Goal: Task Accomplishment & Management: Use online tool/utility

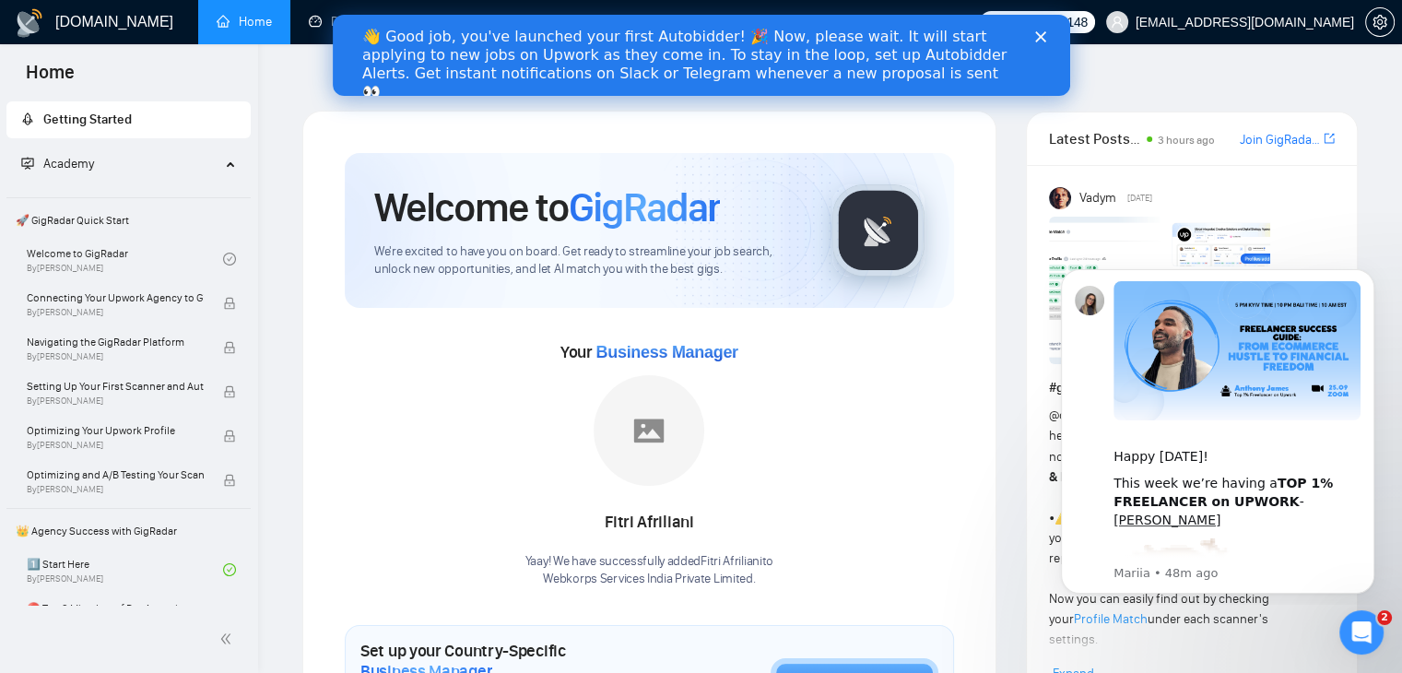
click at [699, 46] on div "👋 Good job, you've launched your first Autobidder! 🎉 Now, please wait. It will …" at bounding box center [685, 65] width 649 height 74
click at [1042, 34] on polygon "Close" at bounding box center [1040, 36] width 11 height 11
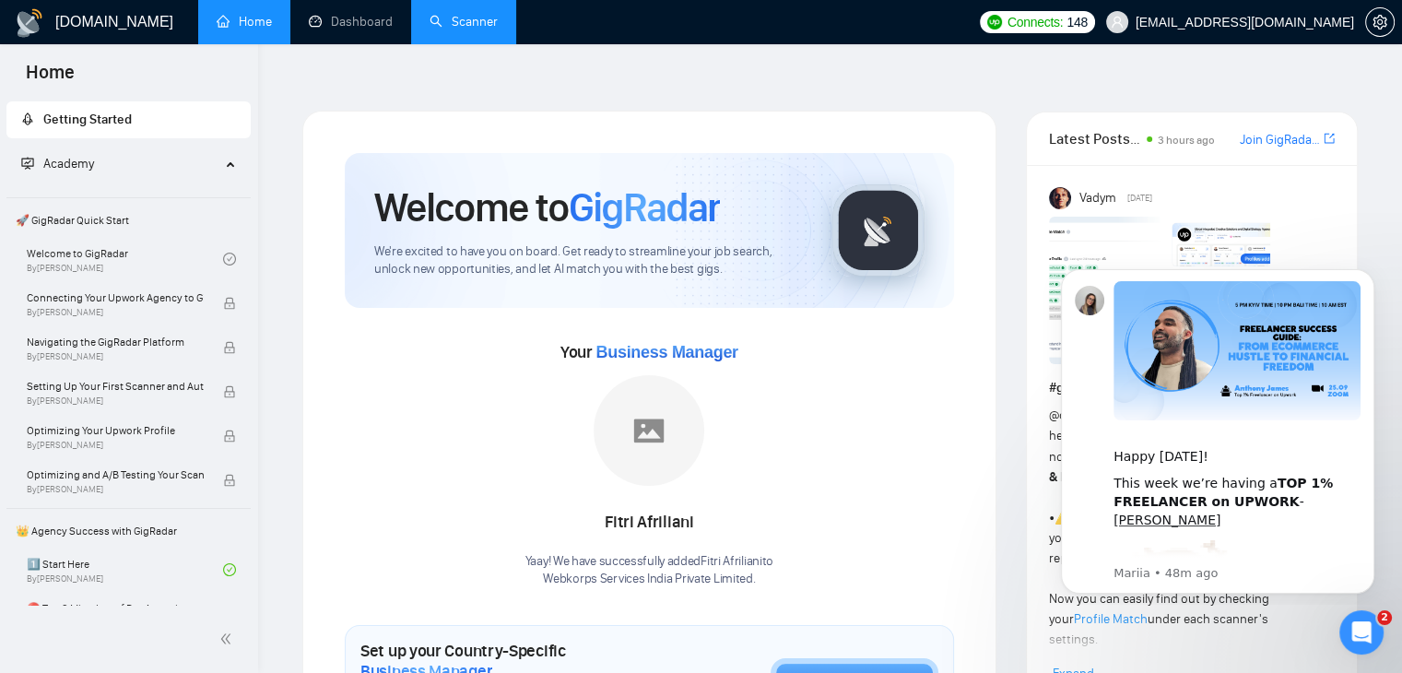
click at [444, 18] on link "Scanner" at bounding box center [464, 22] width 68 height 16
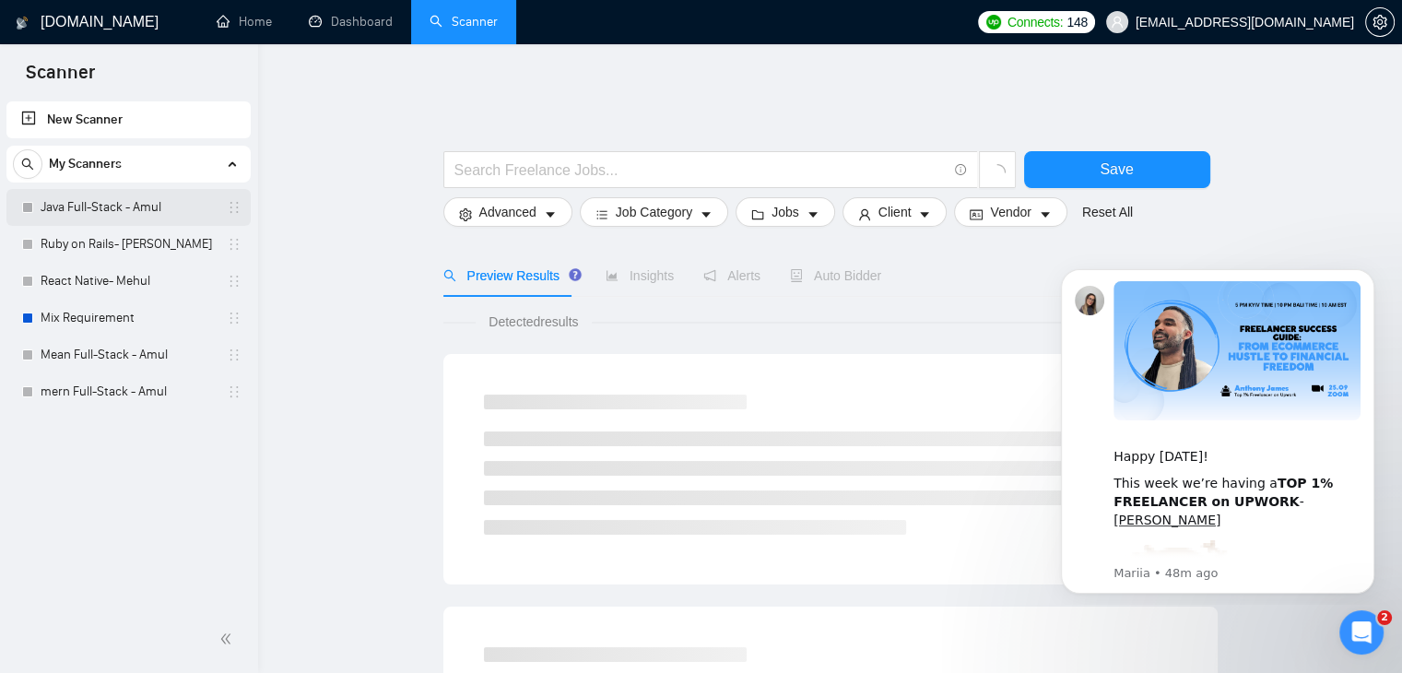
click at [134, 204] on link "Java Full-Stack - Amul" at bounding box center [128, 207] width 175 height 37
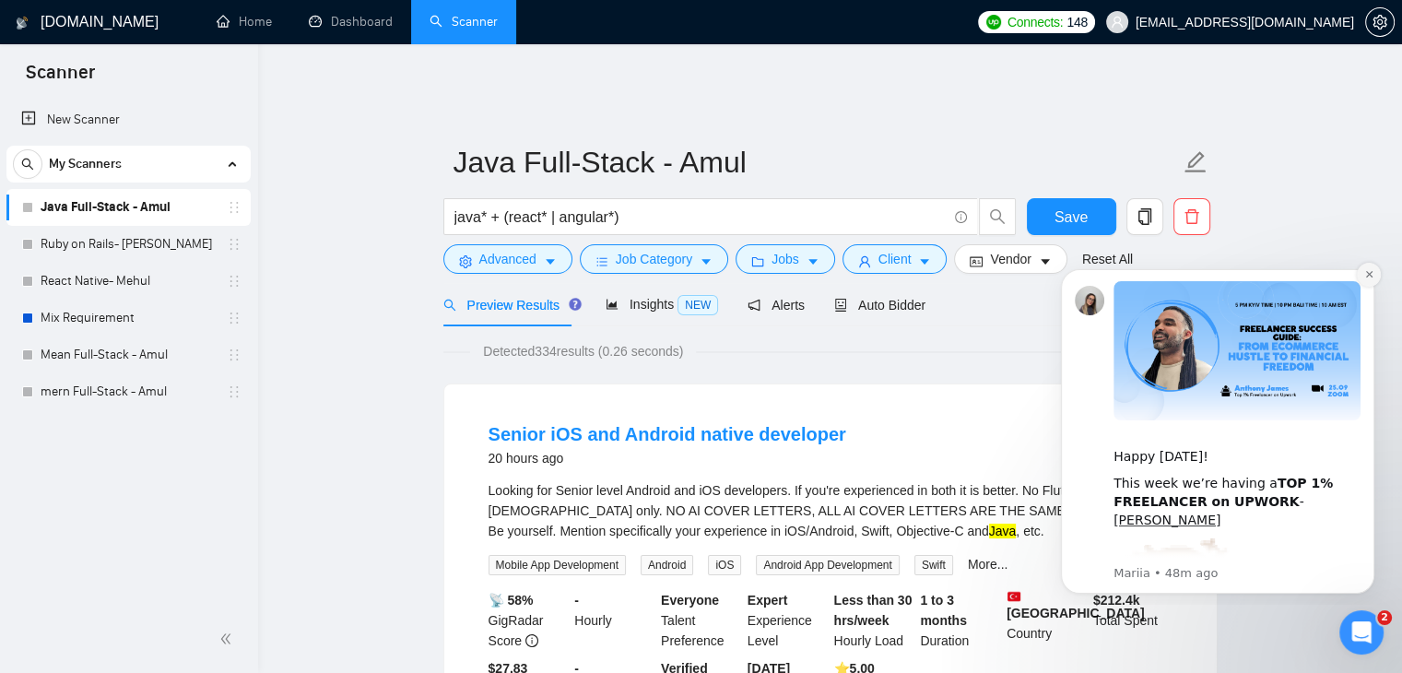
click at [1370, 272] on icon "Dismiss notification" at bounding box center [1370, 274] width 10 height 10
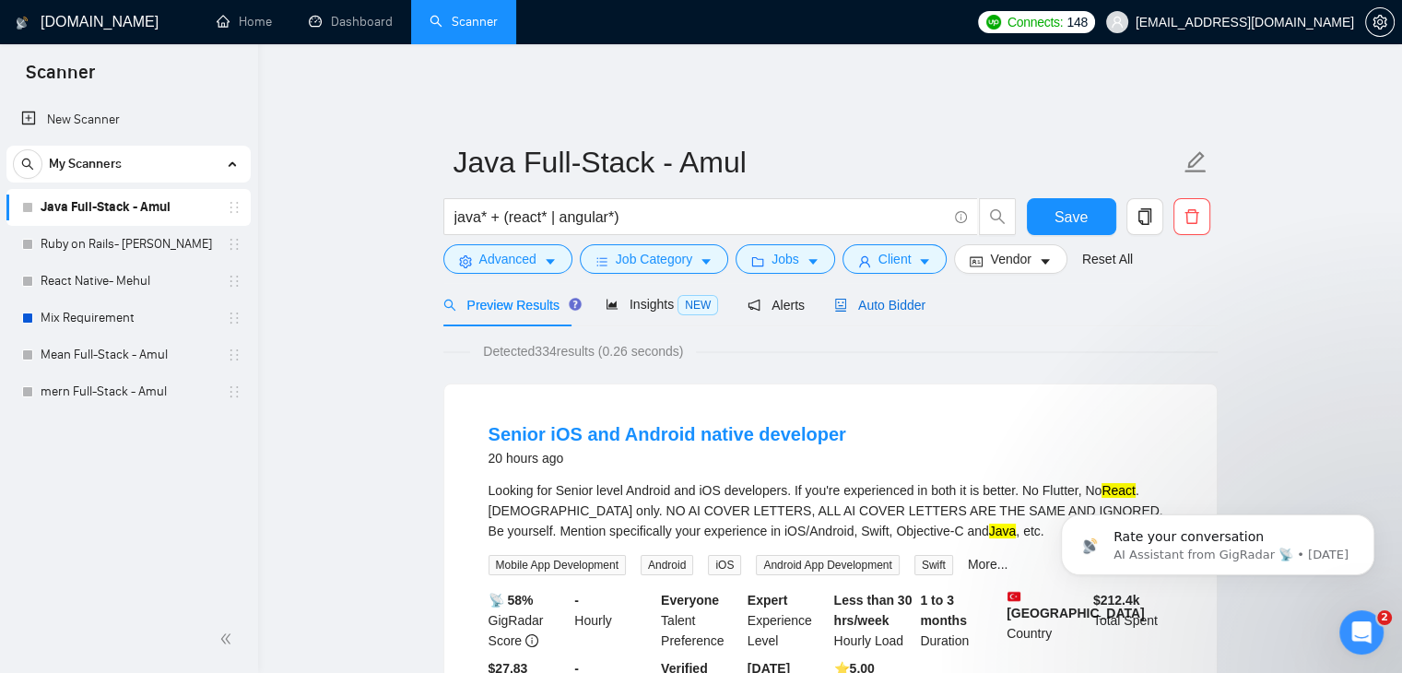
click at [867, 298] on span "Auto Bidder" at bounding box center [879, 305] width 91 height 15
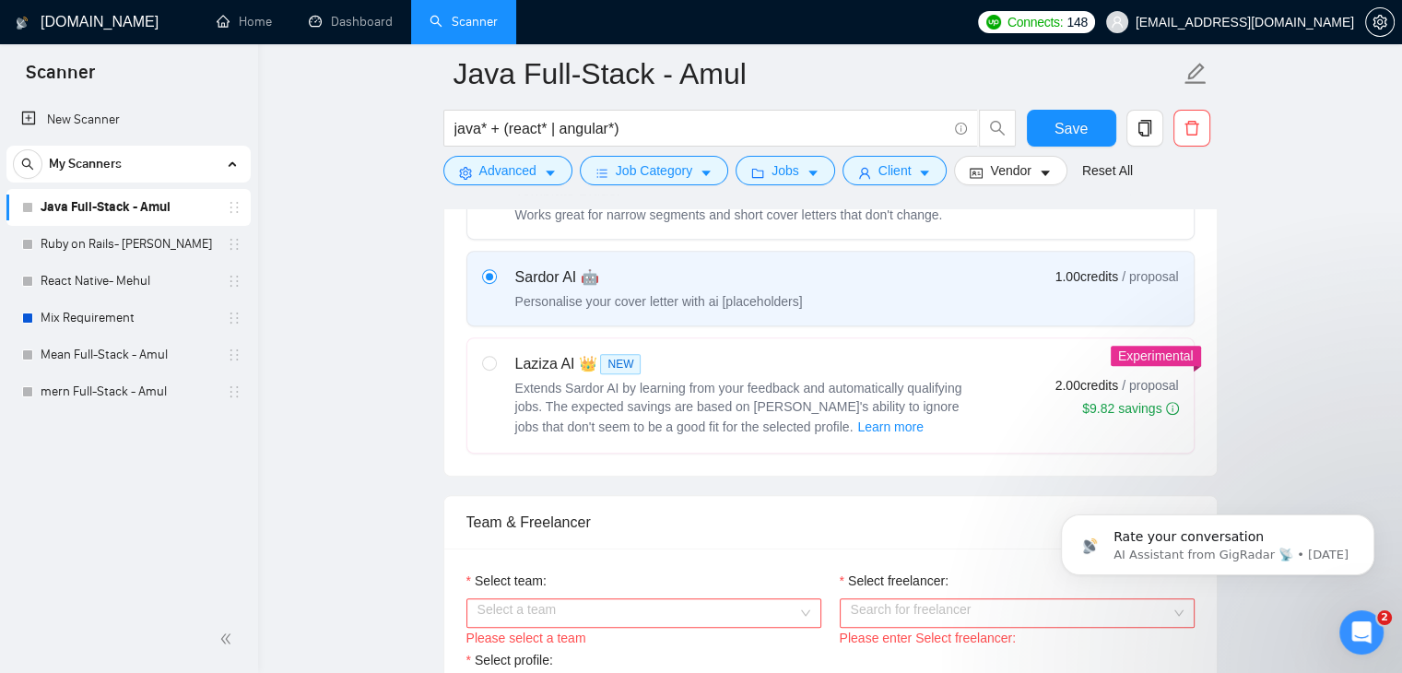
scroll to position [653, 0]
click at [962, 290] on div "Sardor AI 🤖 Personalise your cover letter with ai [placeholders] 1.00 credits /…" at bounding box center [830, 288] width 697 height 44
click at [495, 281] on input "radio" at bounding box center [488, 274] width 13 height 13
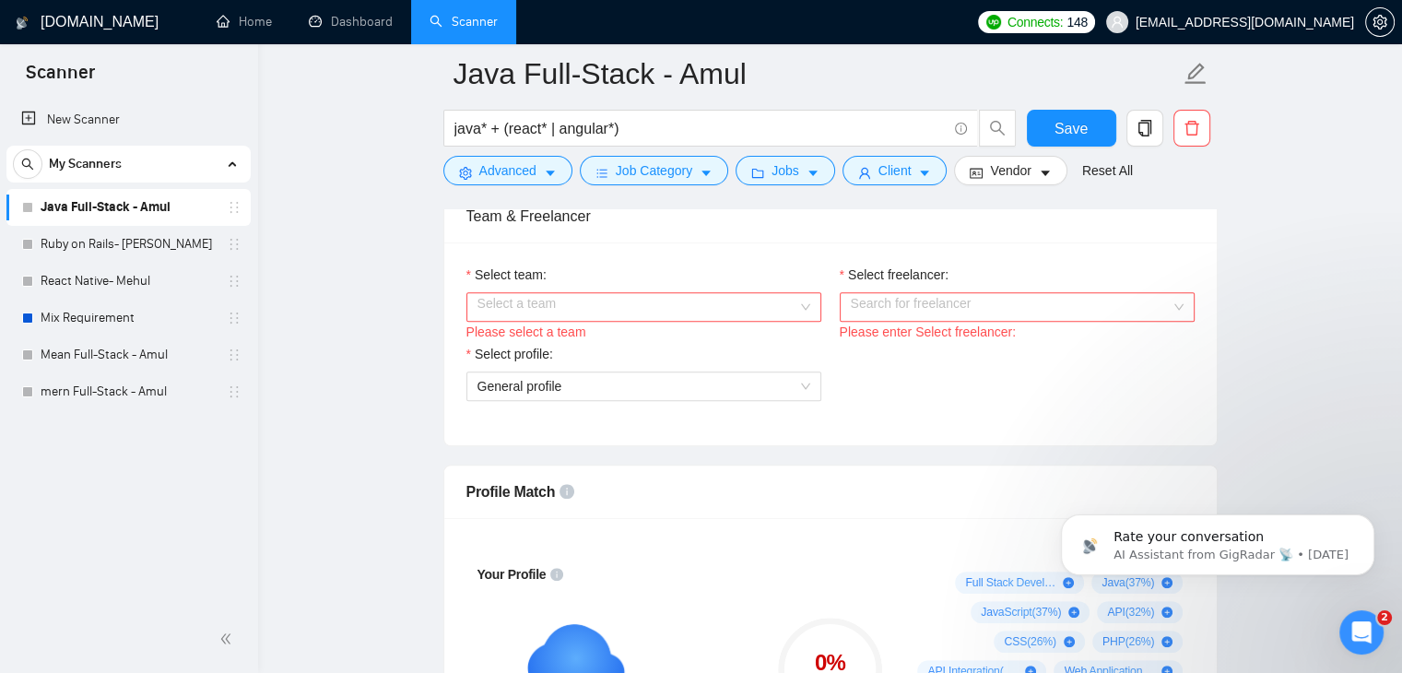
scroll to position [962, 0]
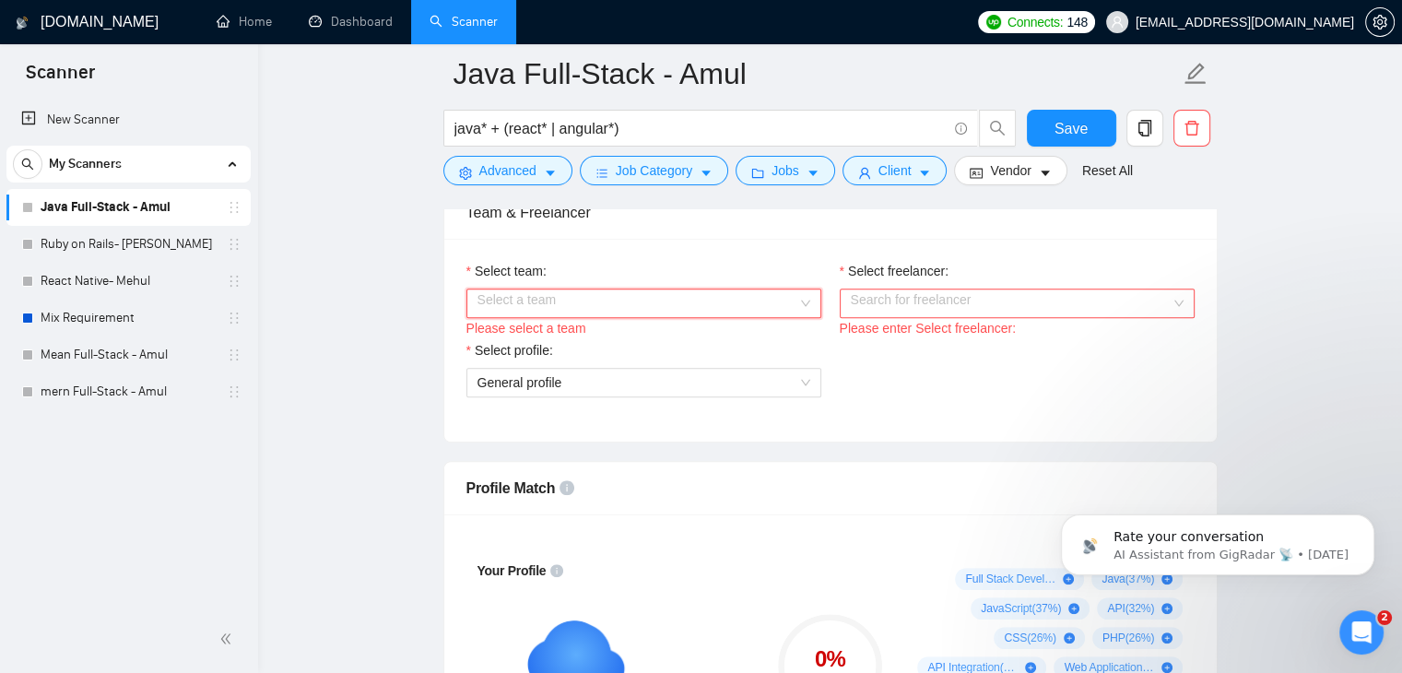
click at [656, 300] on input "Select team:" at bounding box center [638, 304] width 320 height 28
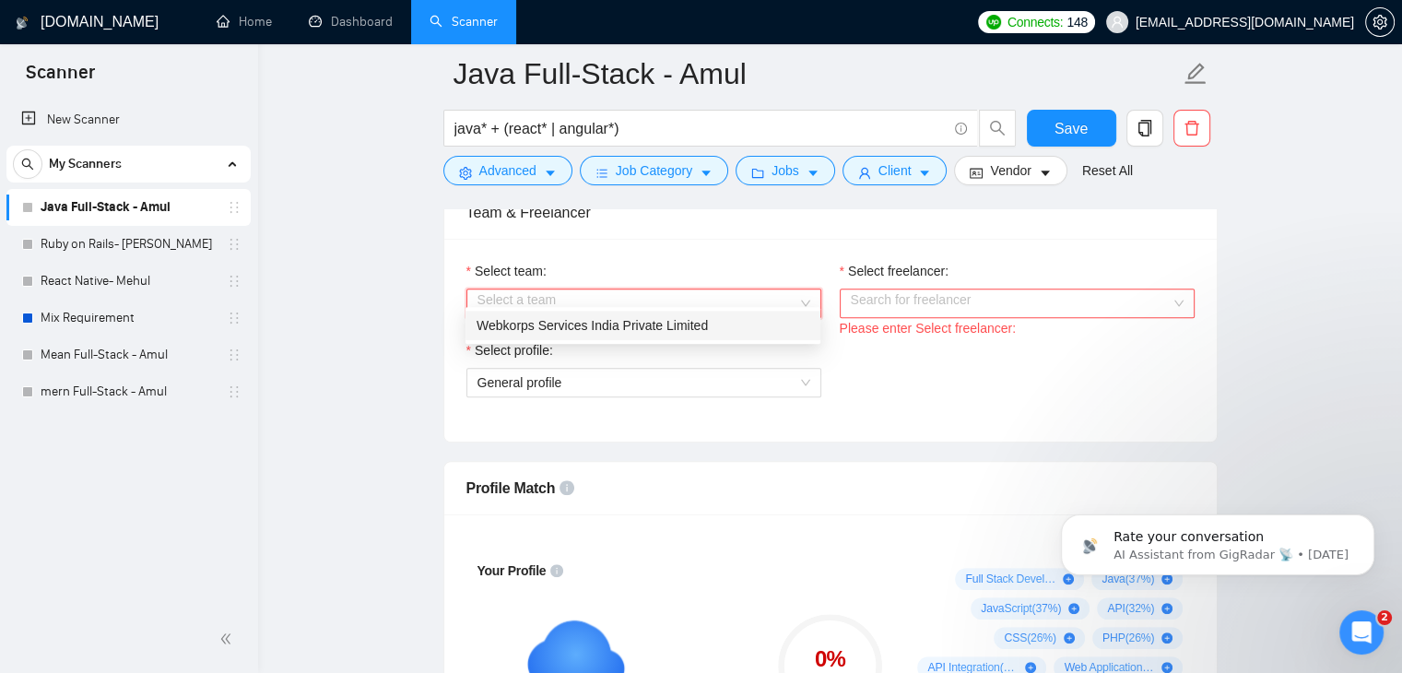
click at [627, 316] on div "Webkorps Services India Private Limited" at bounding box center [643, 325] width 333 height 20
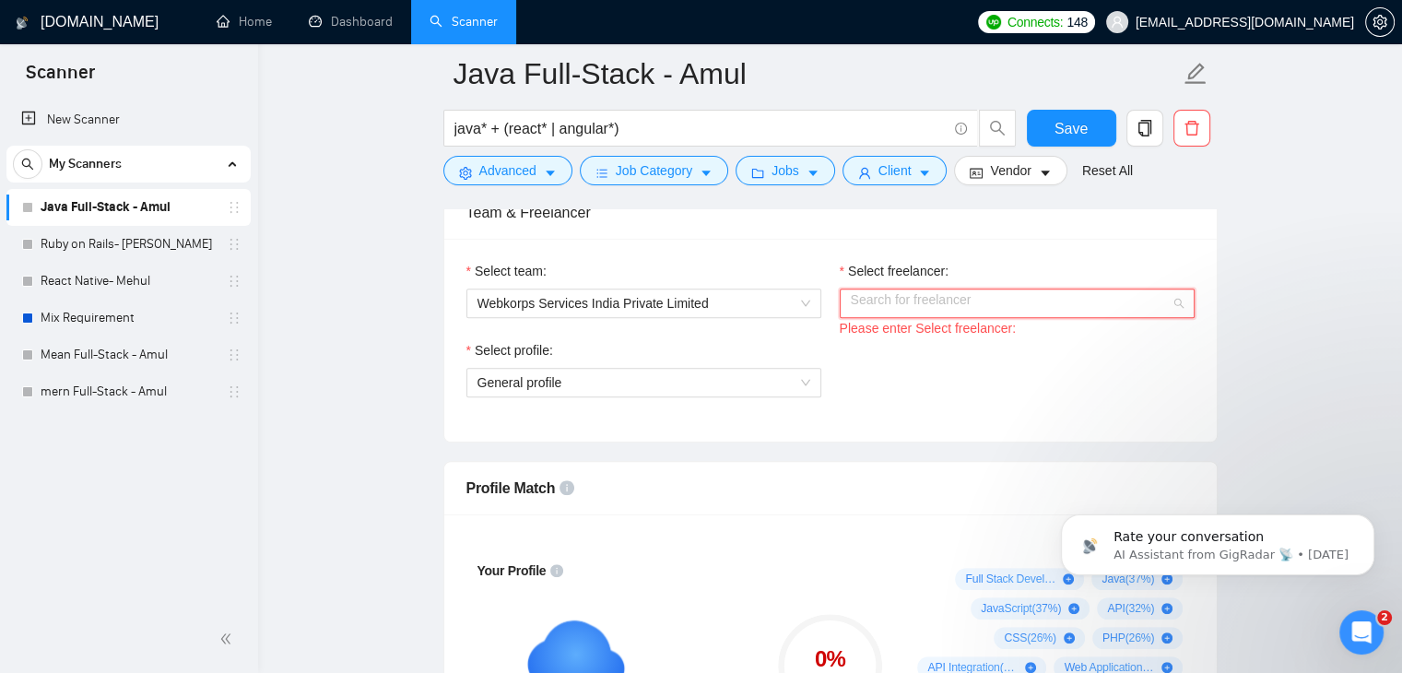
click at [965, 297] on input "Select freelancer:" at bounding box center [1011, 304] width 320 height 28
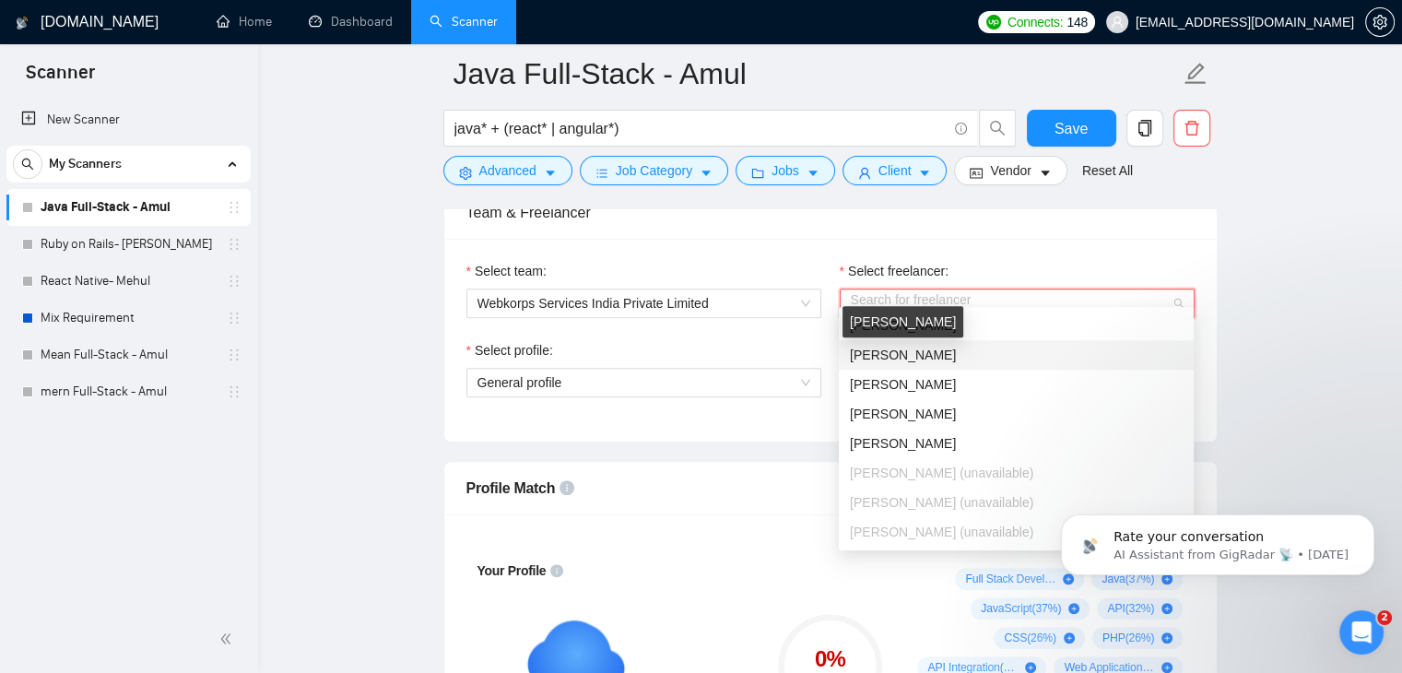
click at [945, 358] on span "[PERSON_NAME]" at bounding box center [903, 355] width 106 height 15
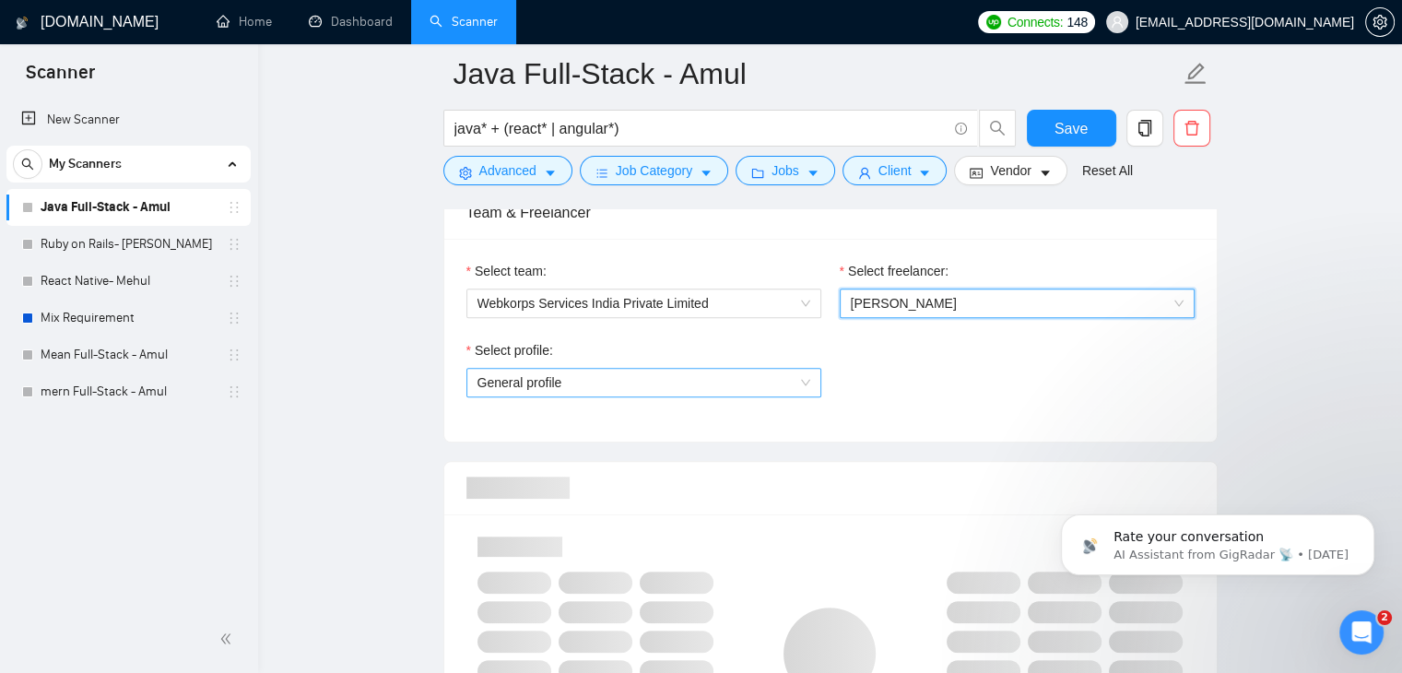
click at [619, 369] on span "General profile" at bounding box center [644, 383] width 333 height 28
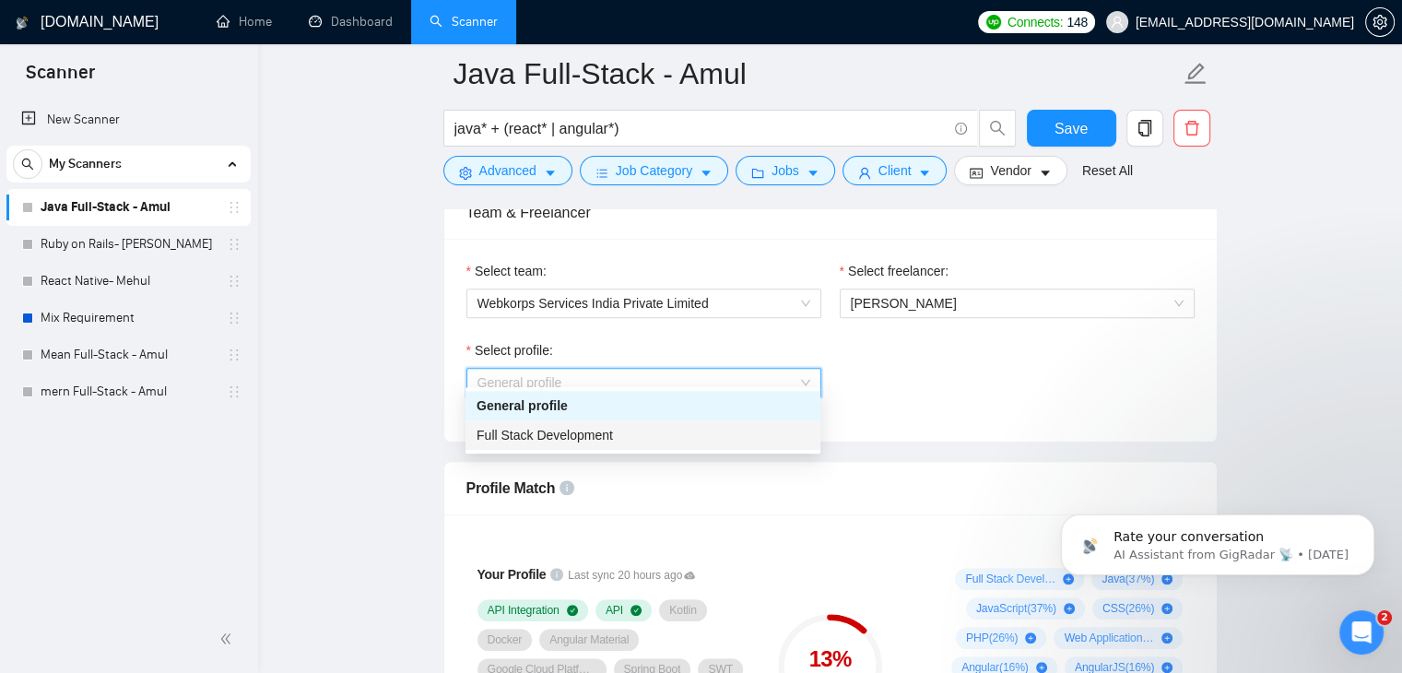
click at [577, 429] on span "Full Stack Development" at bounding box center [545, 435] width 136 height 15
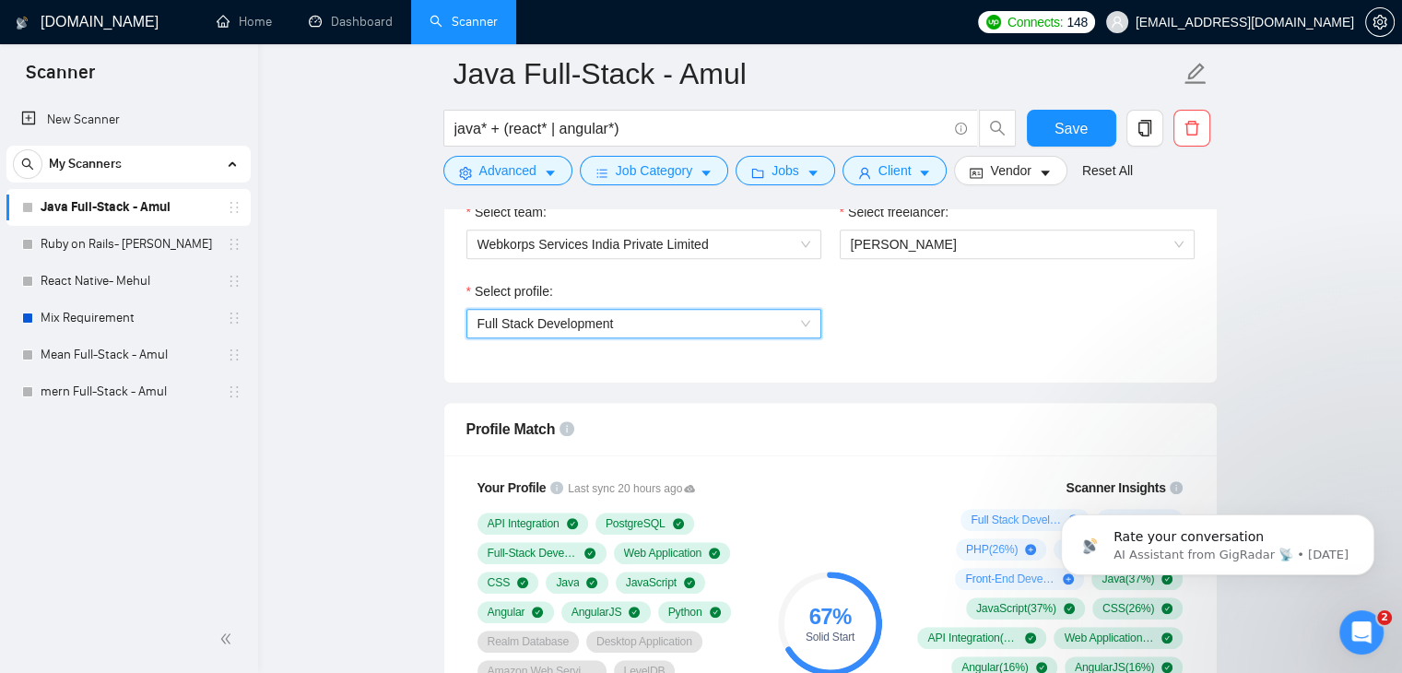
scroll to position [1020, 0]
click at [744, 311] on span "Full Stack Development" at bounding box center [644, 325] width 333 height 28
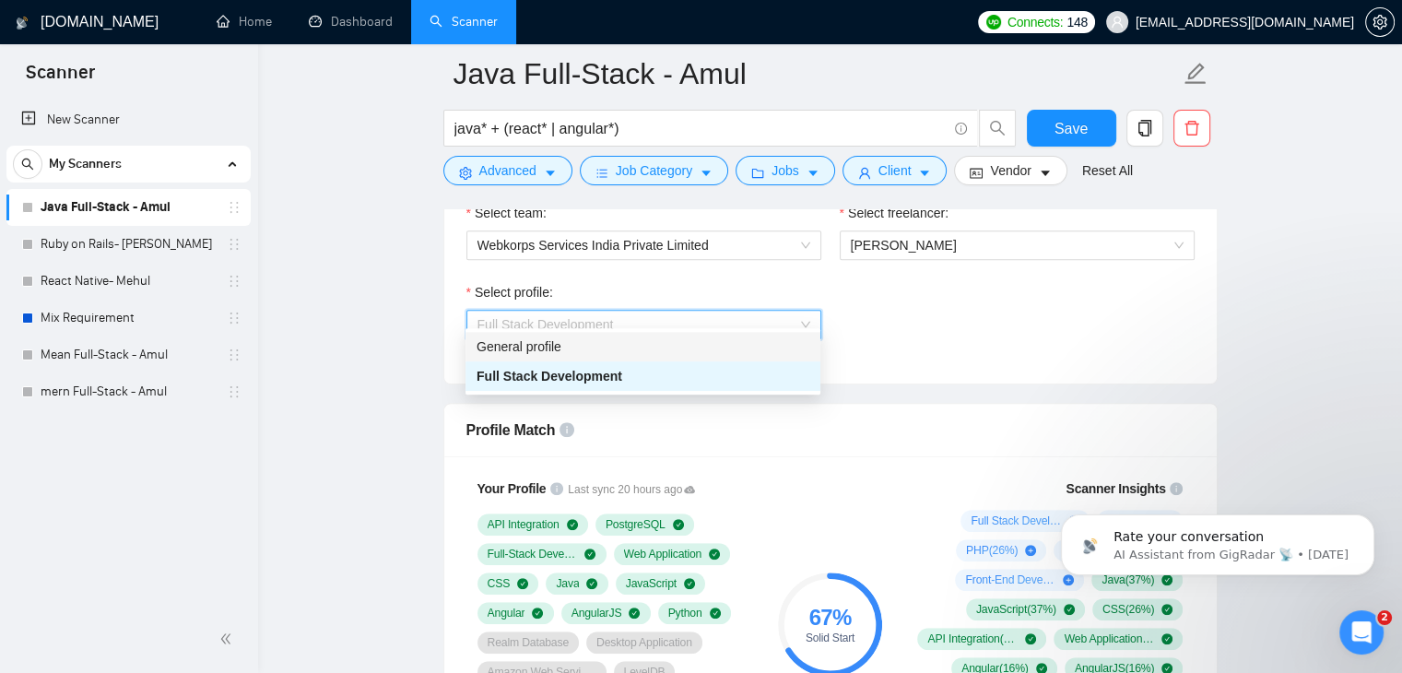
click at [656, 344] on div "General profile" at bounding box center [643, 347] width 333 height 20
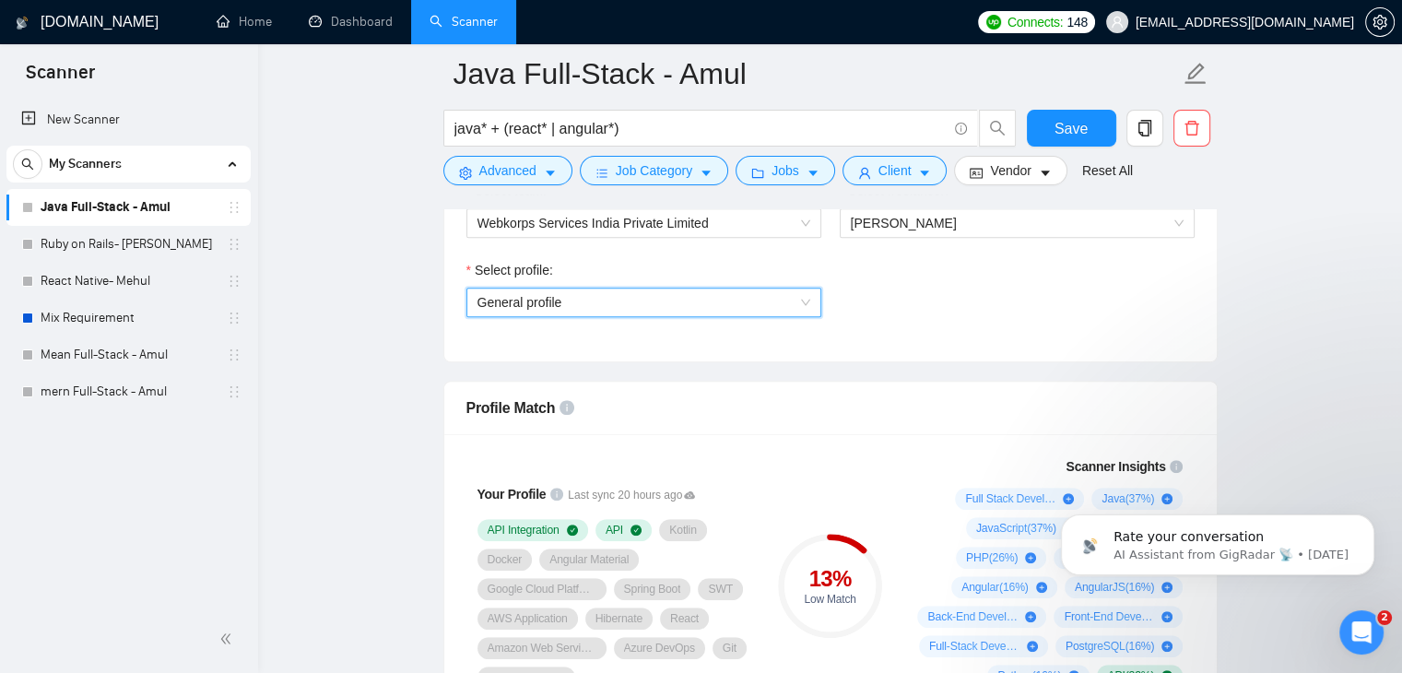
scroll to position [1040, 0]
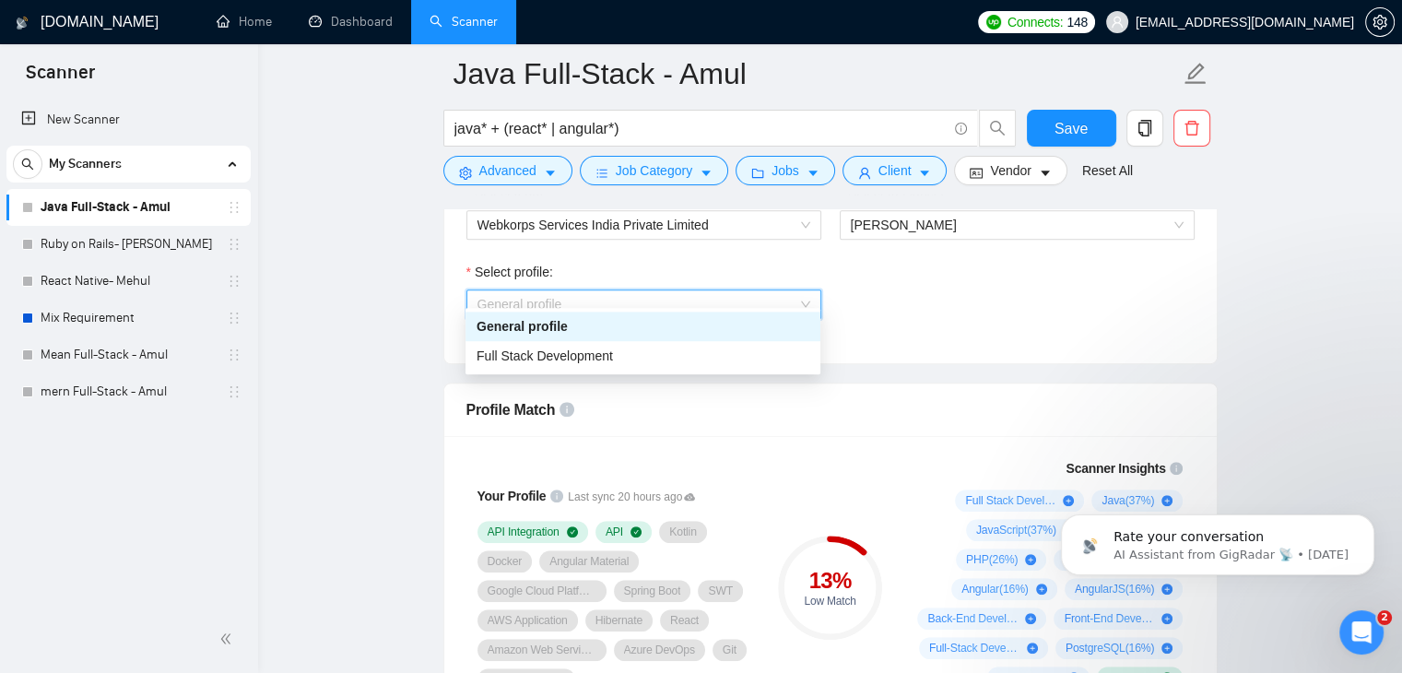
click at [673, 293] on span "General profile" at bounding box center [644, 304] width 333 height 28
click at [626, 348] on div "Full Stack Development" at bounding box center [643, 356] width 333 height 20
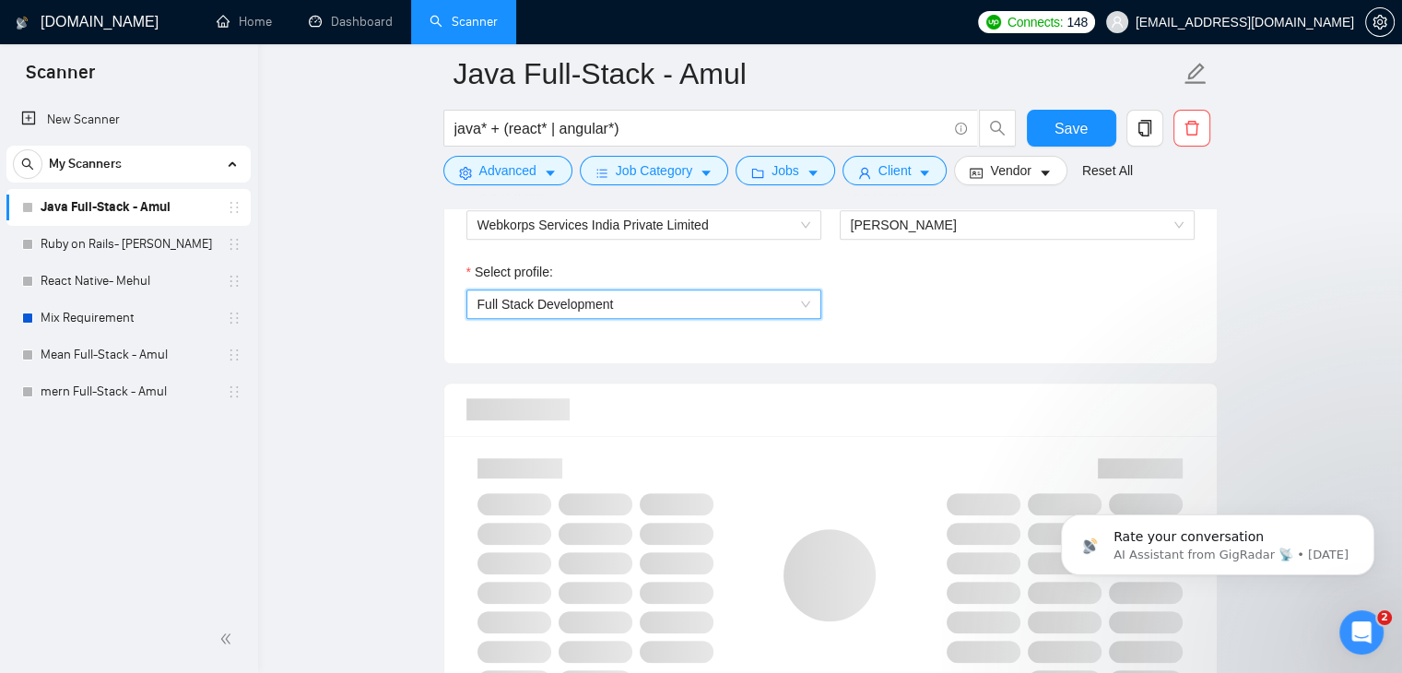
click at [943, 296] on div "Select profile: 1110580755107926016 Full Stack Development" at bounding box center [830, 301] width 747 height 79
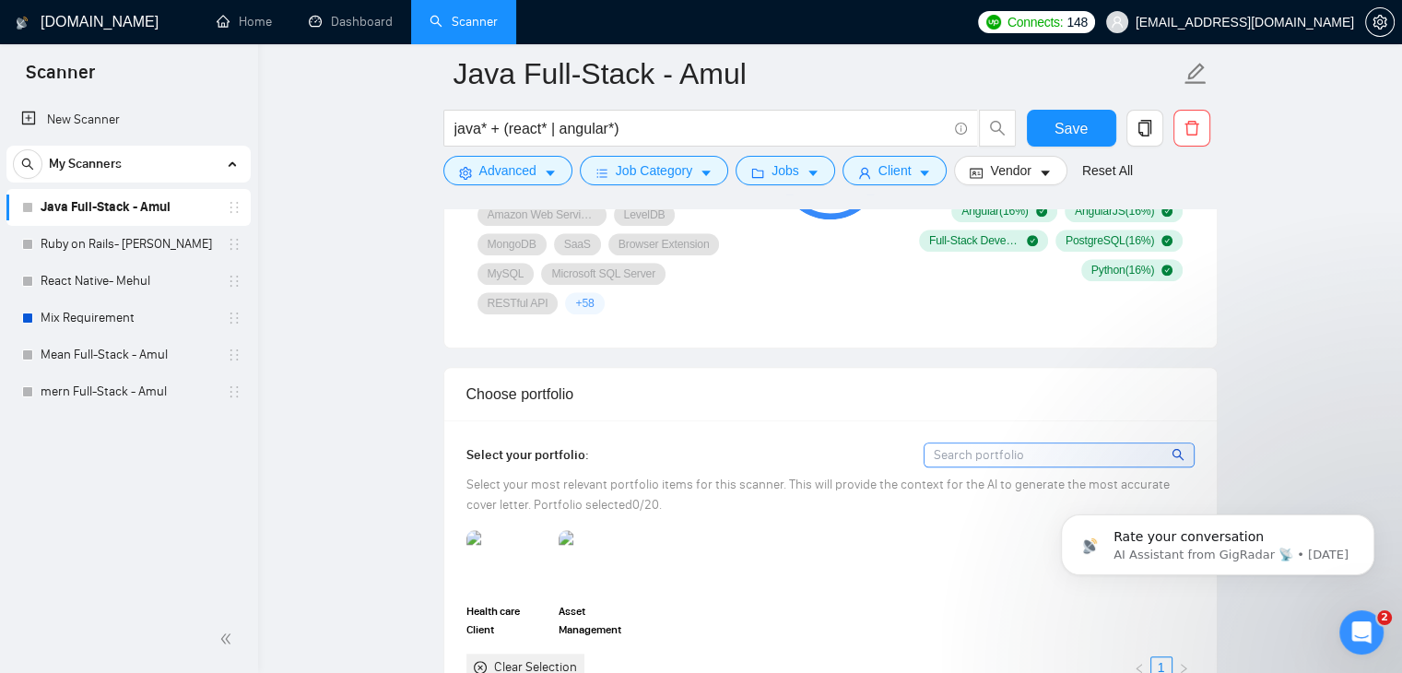
scroll to position [1511, 0]
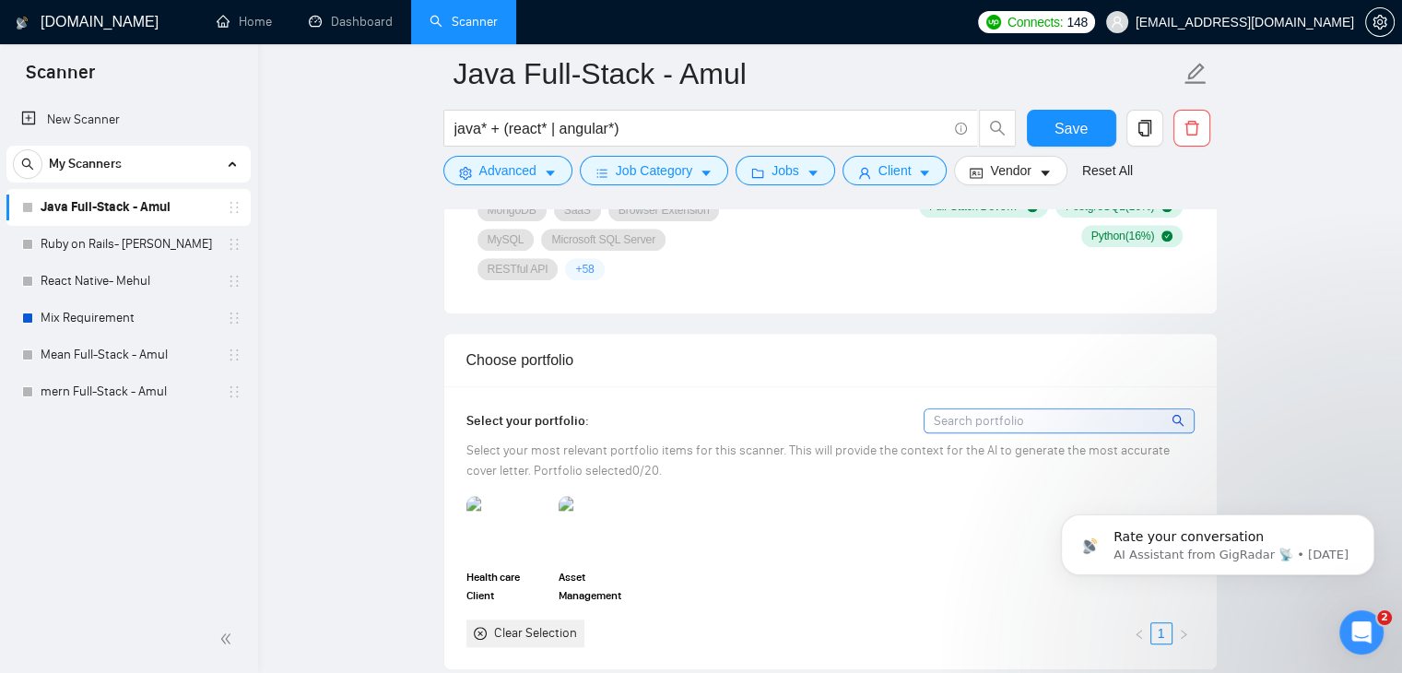
click at [832, 443] on span "Select your most relevant portfolio items for this scanner. This will provide t…" at bounding box center [819, 461] width 704 height 36
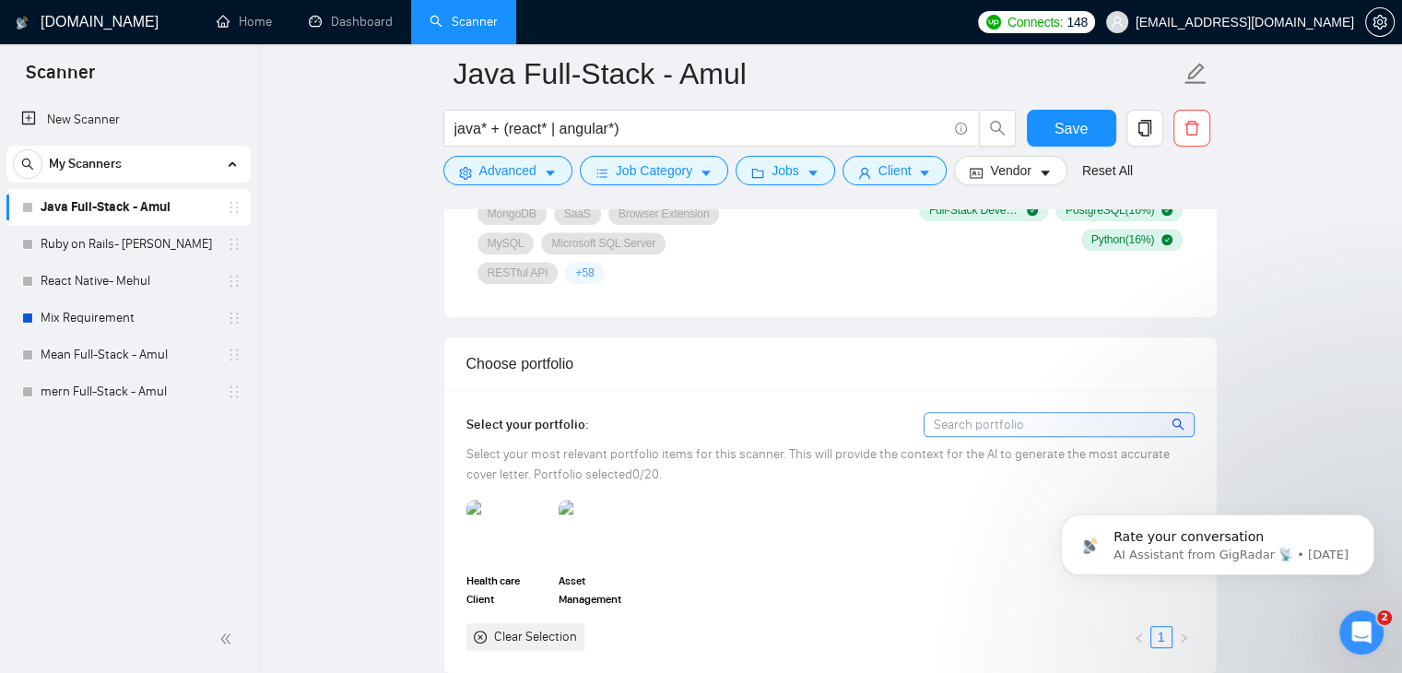
scroll to position [1505, 0]
click at [989, 416] on input at bounding box center [1059, 427] width 269 height 23
type input "a"
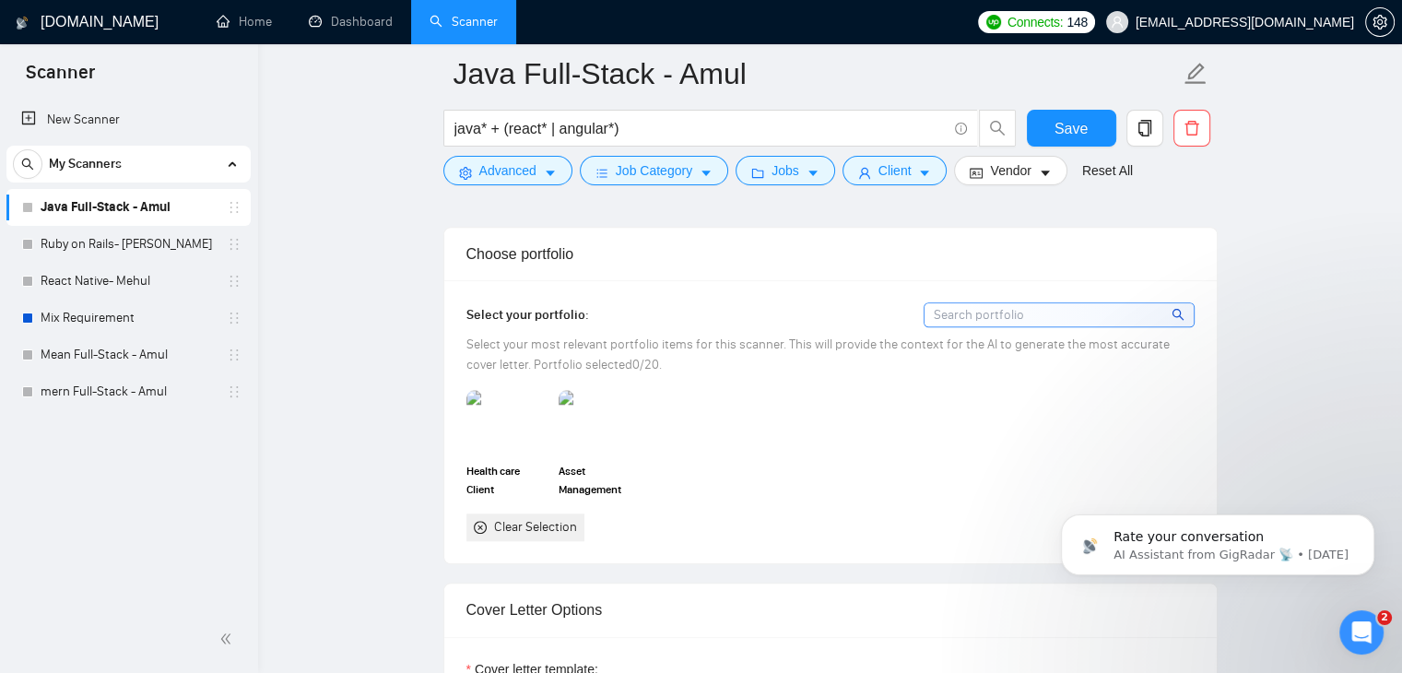
scroll to position [1619, 0]
click at [511, 396] on img at bounding box center [506, 420] width 77 height 61
click at [598, 395] on img at bounding box center [599, 420] width 77 height 61
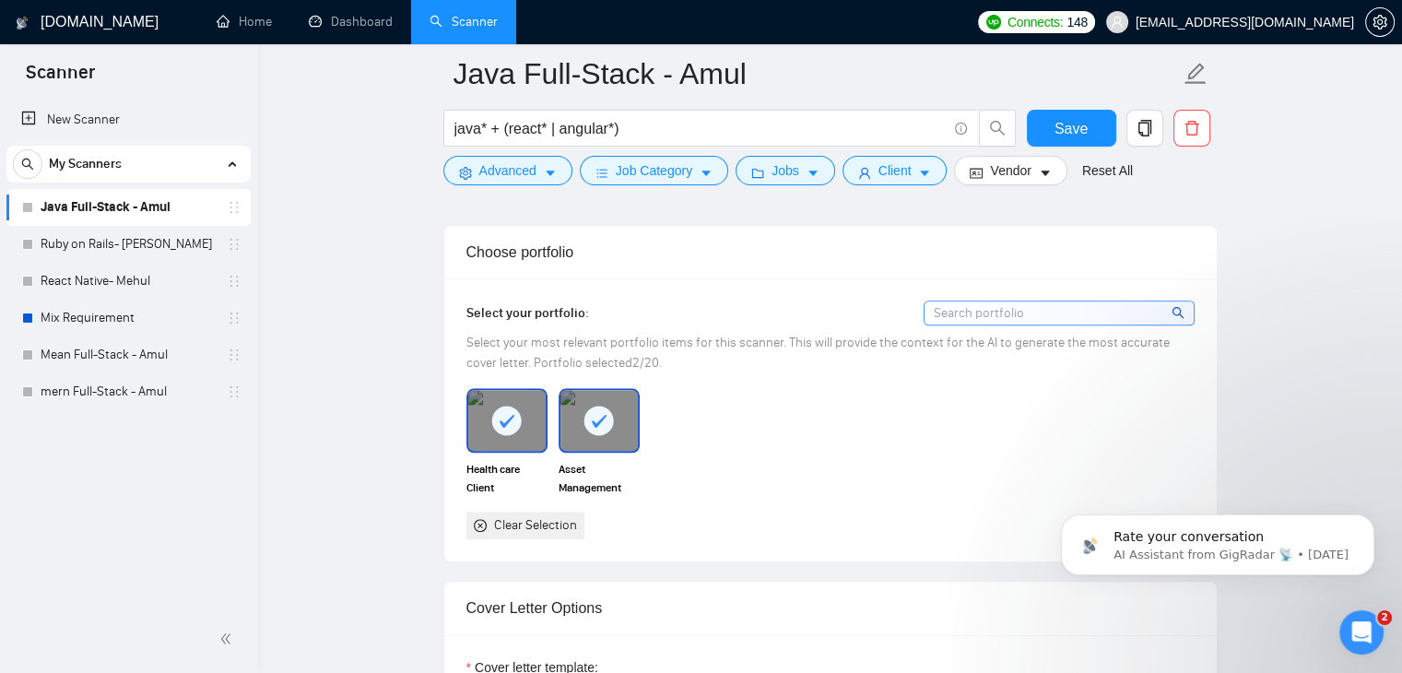
click at [598, 395] on div at bounding box center [599, 420] width 77 height 61
click at [501, 406] on rect at bounding box center [507, 421] width 30 height 30
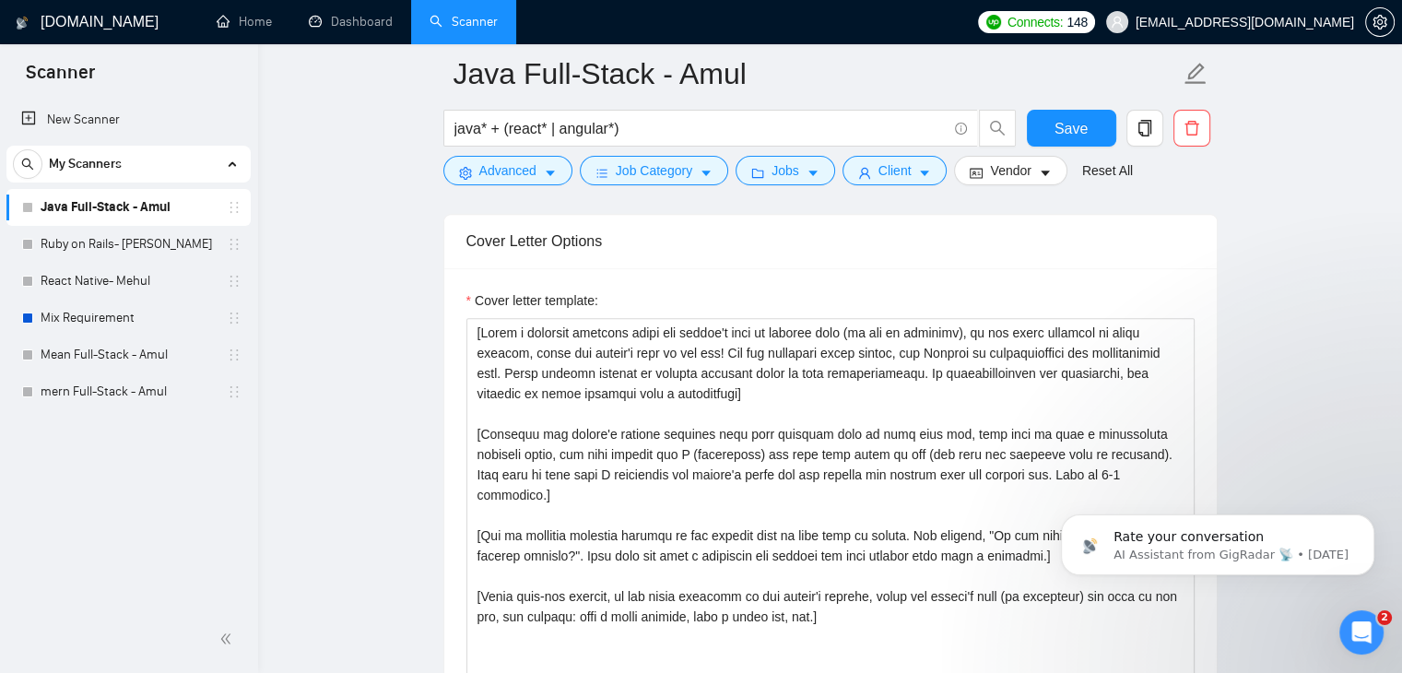
scroll to position [1987, 0]
click at [797, 432] on textarea "Cover letter template:" at bounding box center [831, 524] width 728 height 415
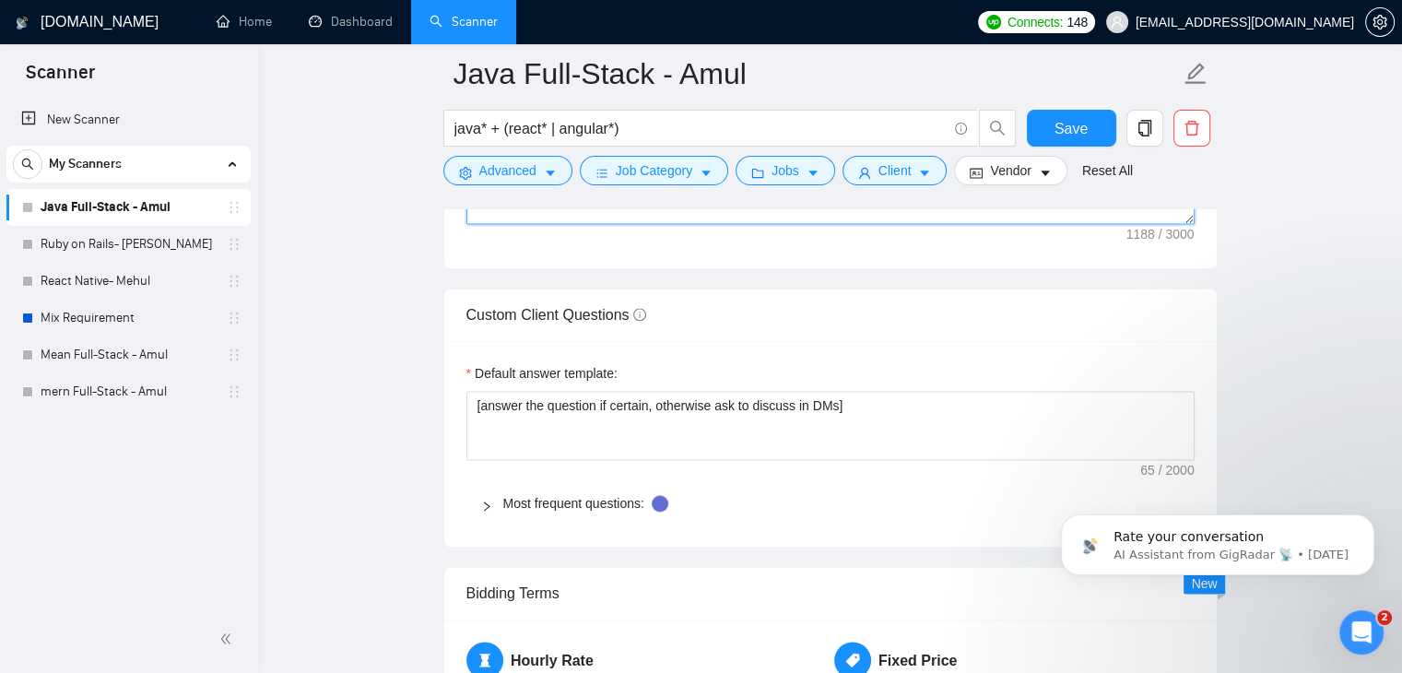
scroll to position [2496, 0]
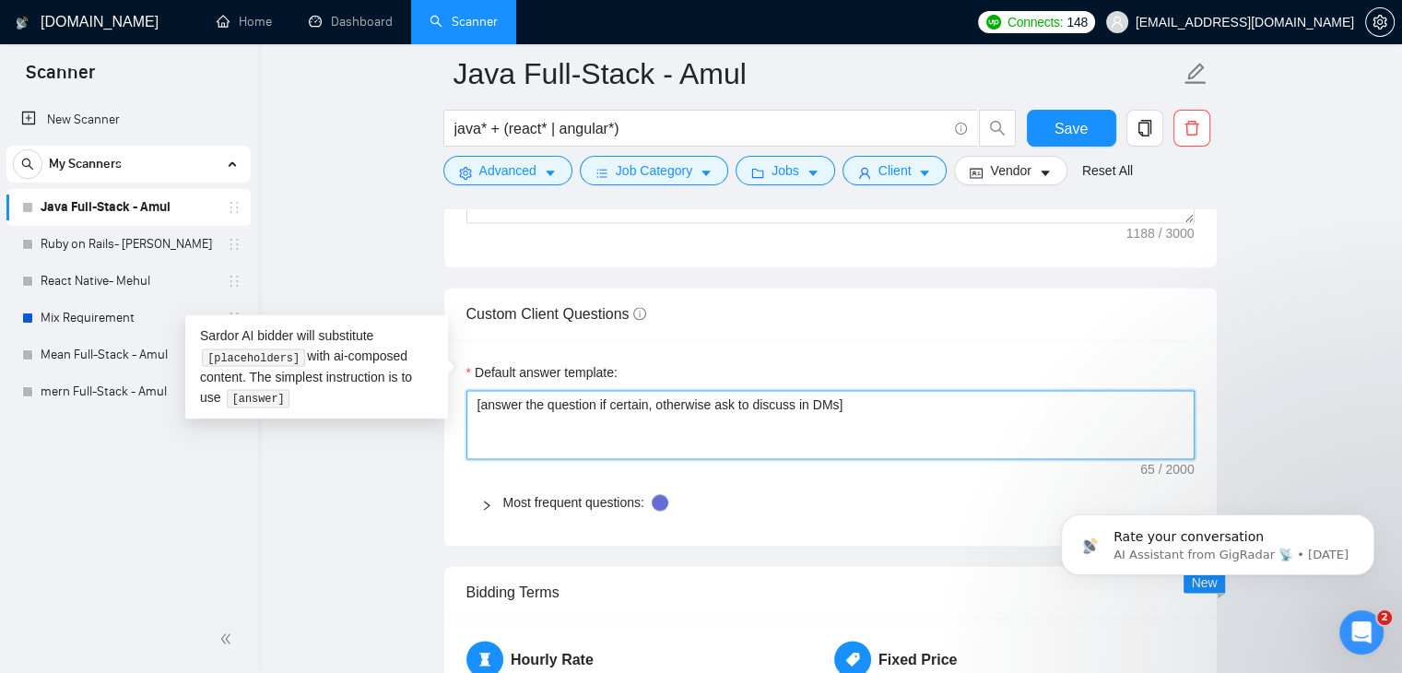
click at [719, 390] on textarea "[answer the question if certain, otherwise ask to discuss in DMs]" at bounding box center [831, 425] width 728 height 70
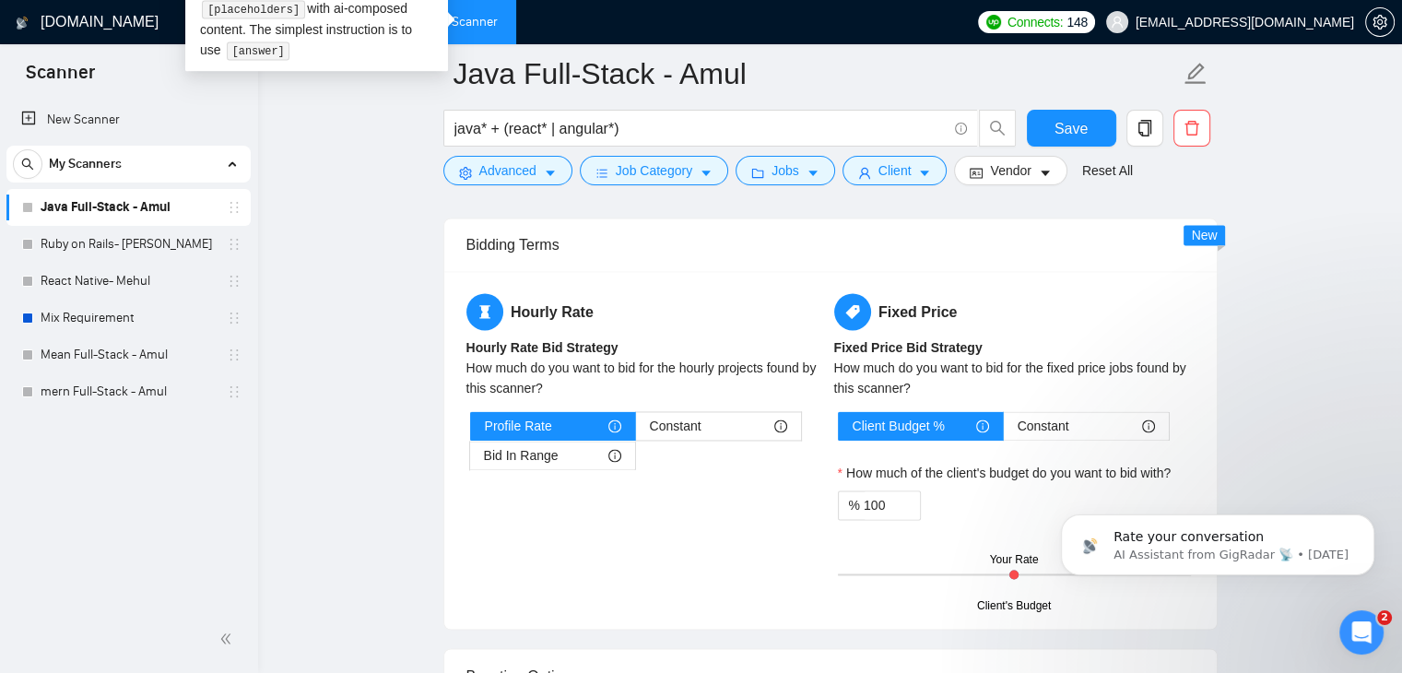
scroll to position [2846, 0]
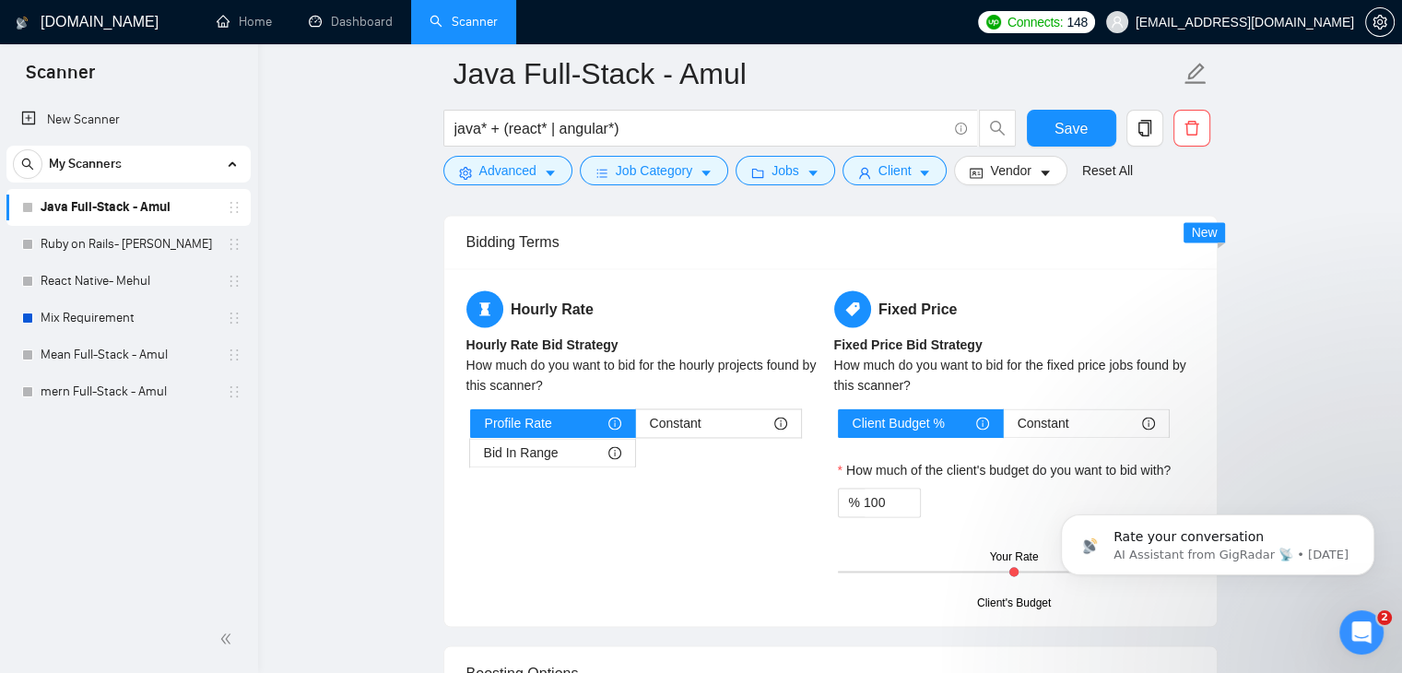
click at [664, 469] on div "Hourly Rate Hourly Rate Bid Strategy How much do you want to bid for the hourly…" at bounding box center [831, 446] width 736 height 313
click at [704, 409] on div "Constant" at bounding box center [718, 423] width 137 height 28
click at [636, 428] on input "Constant" at bounding box center [636, 428] width 0 height 0
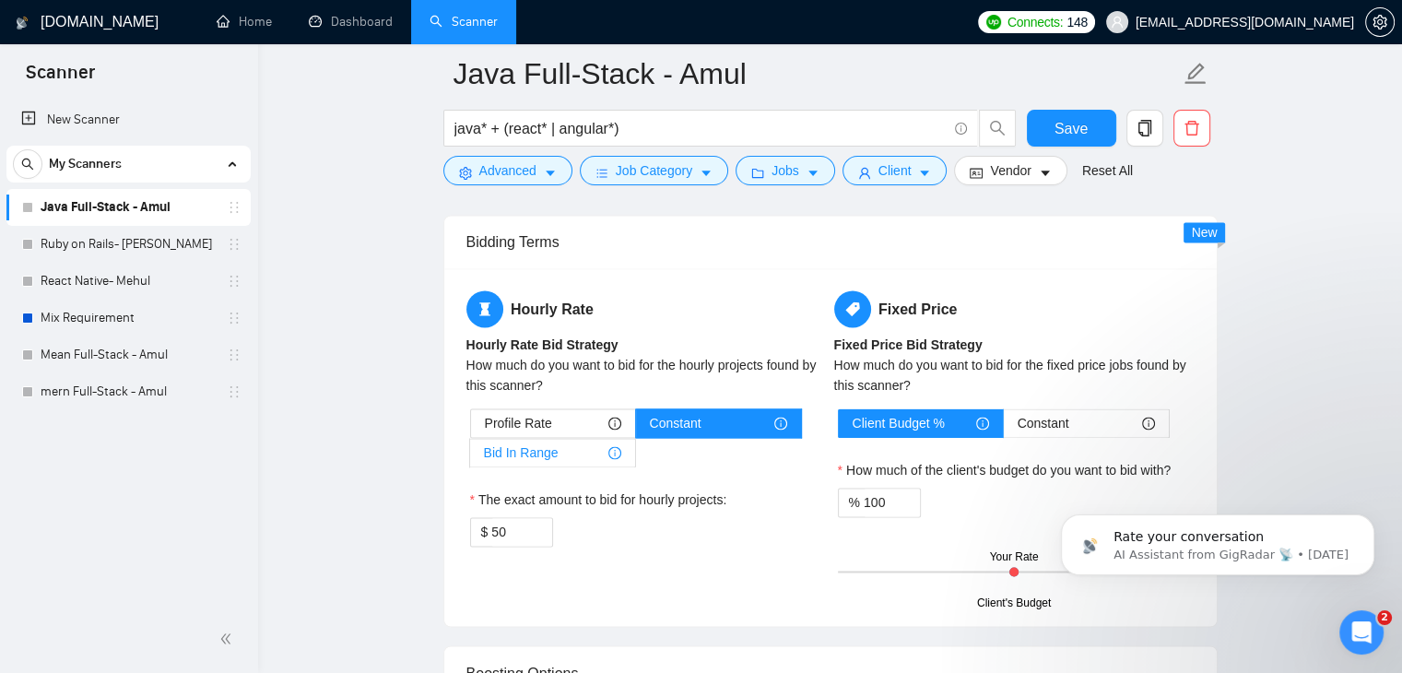
click at [572, 439] on div "Bid In Range" at bounding box center [552, 453] width 137 height 28
click at [470, 457] on input "Bid In Range" at bounding box center [470, 457] width 0 height 0
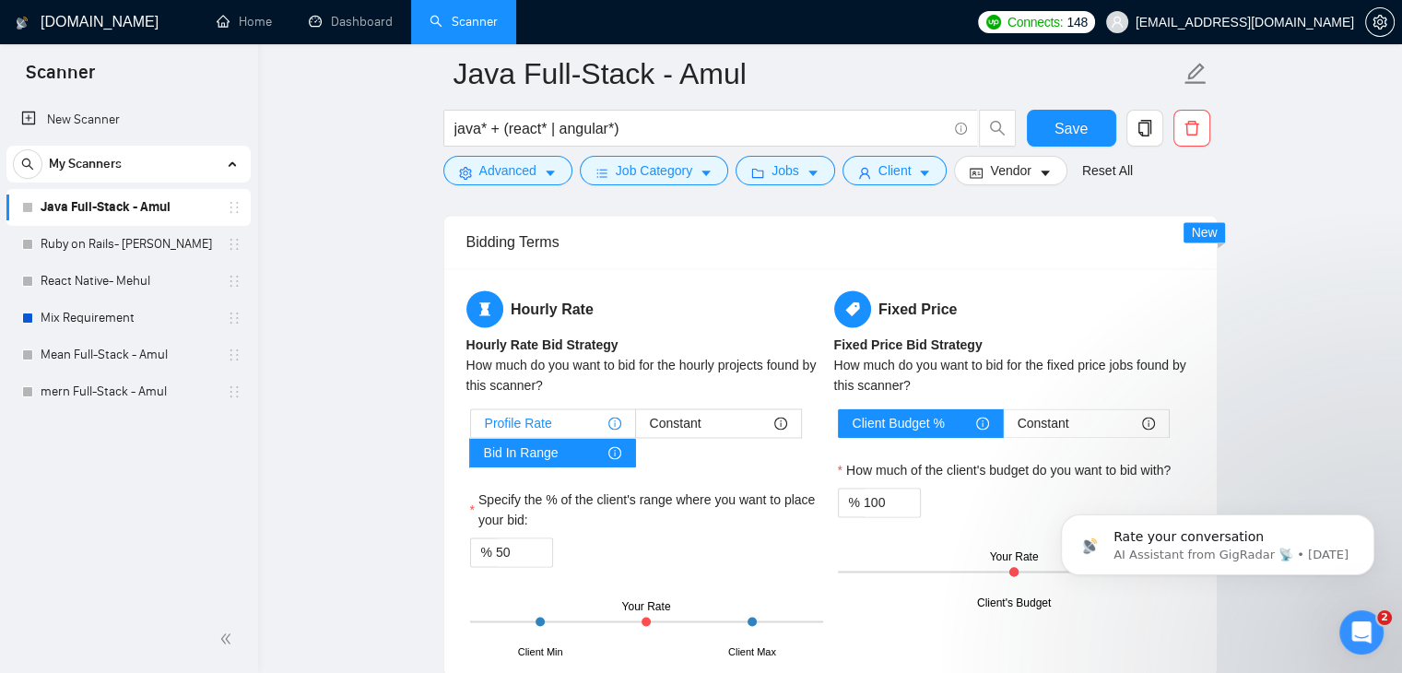
click at [564, 409] on div "Profile Rate" at bounding box center [553, 423] width 136 height 28
click at [471, 428] on input "Profile Rate" at bounding box center [471, 428] width 0 height 0
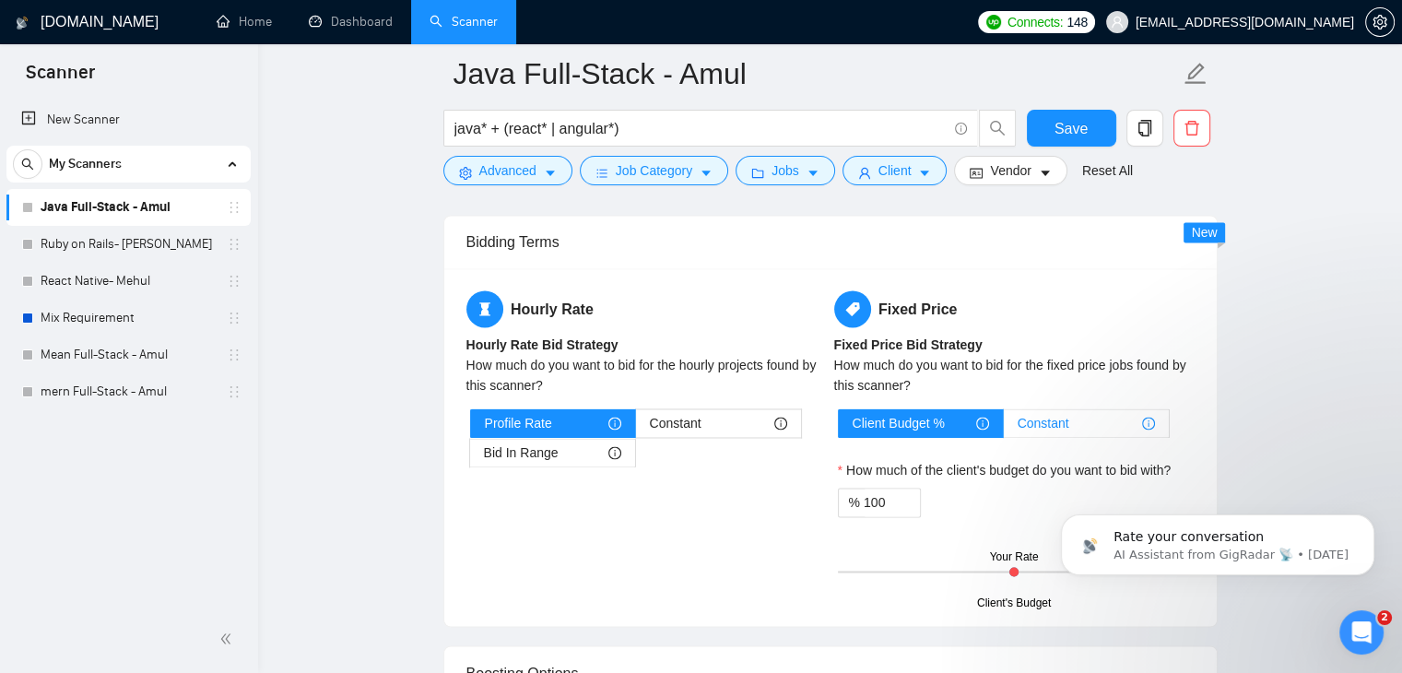
click at [1074, 409] on div "Constant" at bounding box center [1086, 423] width 137 height 28
click at [1004, 428] on input "Constant" at bounding box center [1004, 428] width 0 height 0
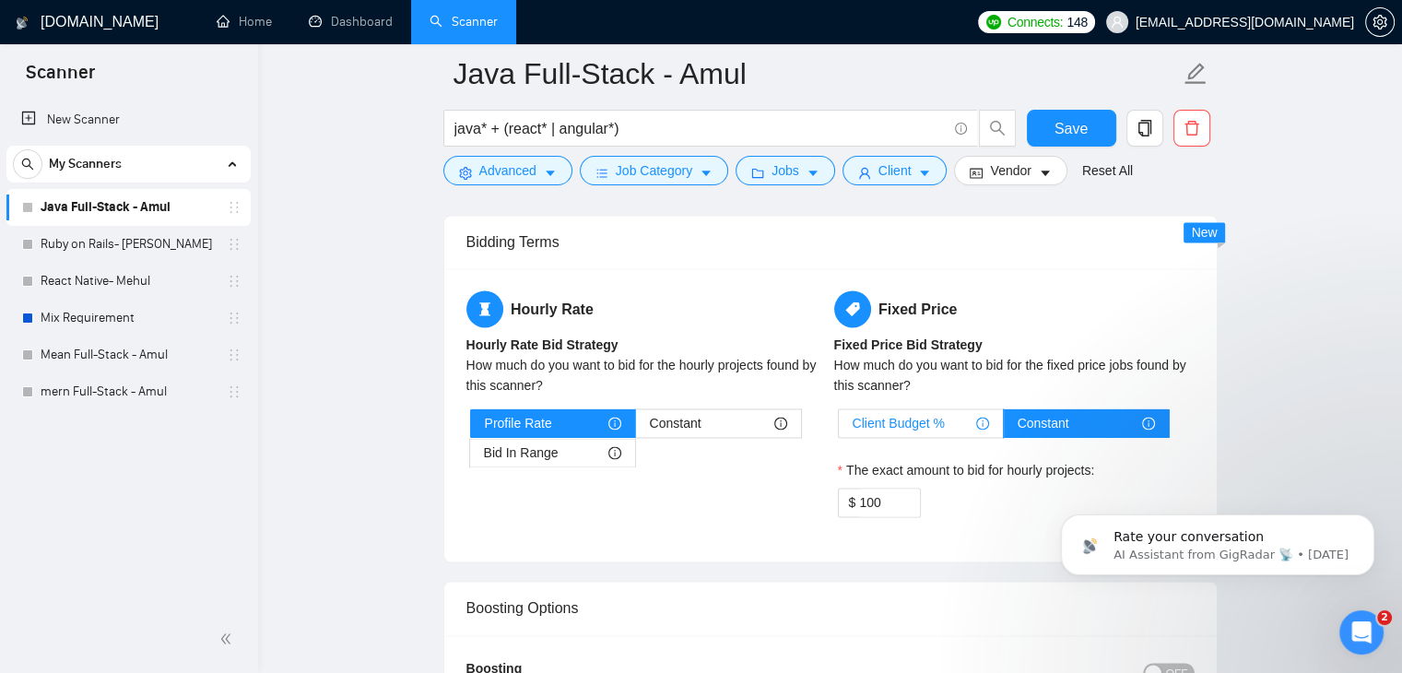
click at [935, 409] on span "Client Budget %" at bounding box center [899, 423] width 92 height 28
click at [839, 428] on input "Client Budget %" at bounding box center [839, 428] width 0 height 0
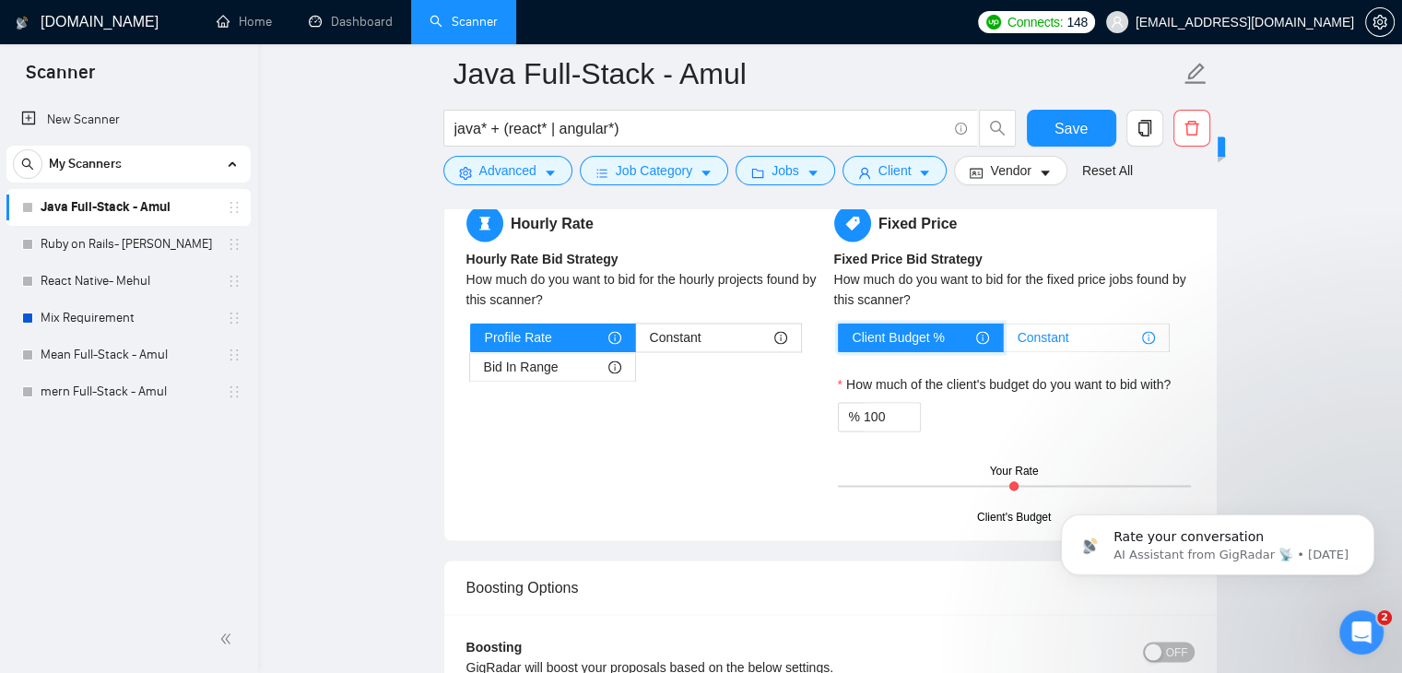
scroll to position [2938, 0]
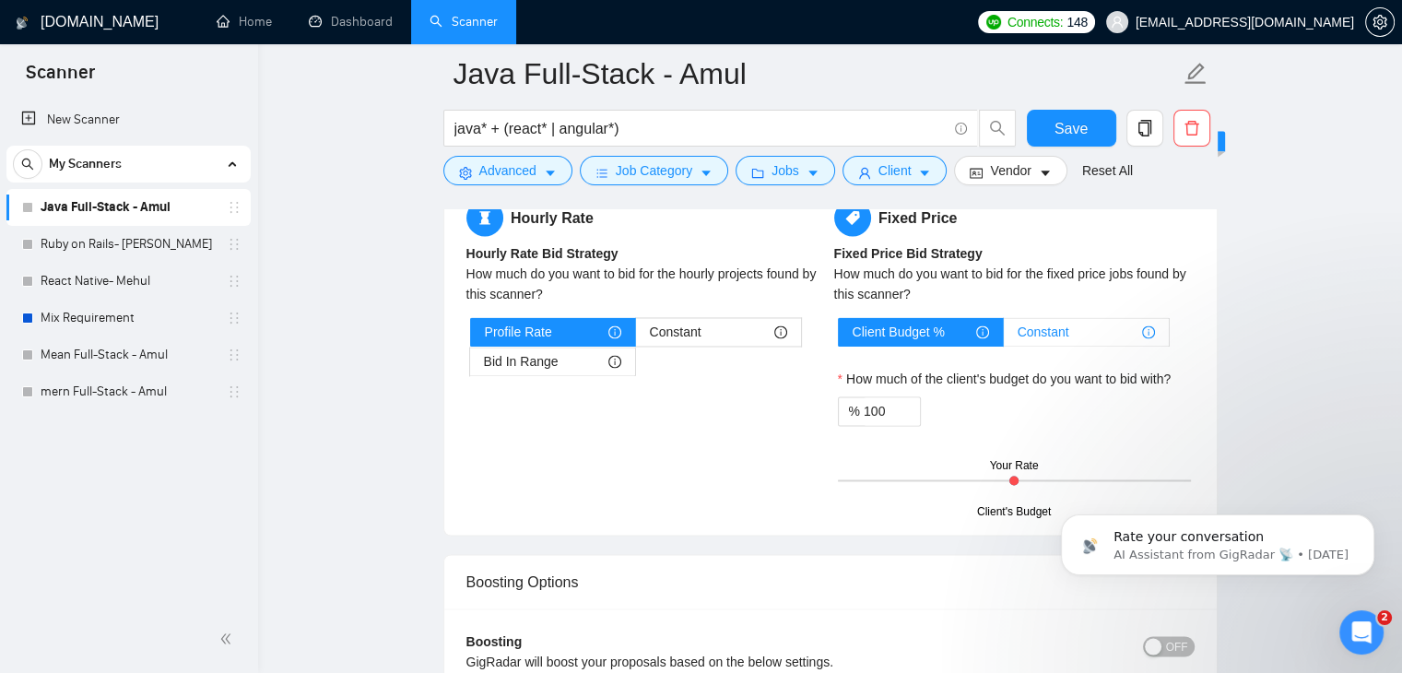
click at [1059, 318] on span "Constant" at bounding box center [1044, 332] width 52 height 28
click at [1004, 337] on input "Constant" at bounding box center [1004, 337] width 0 height 0
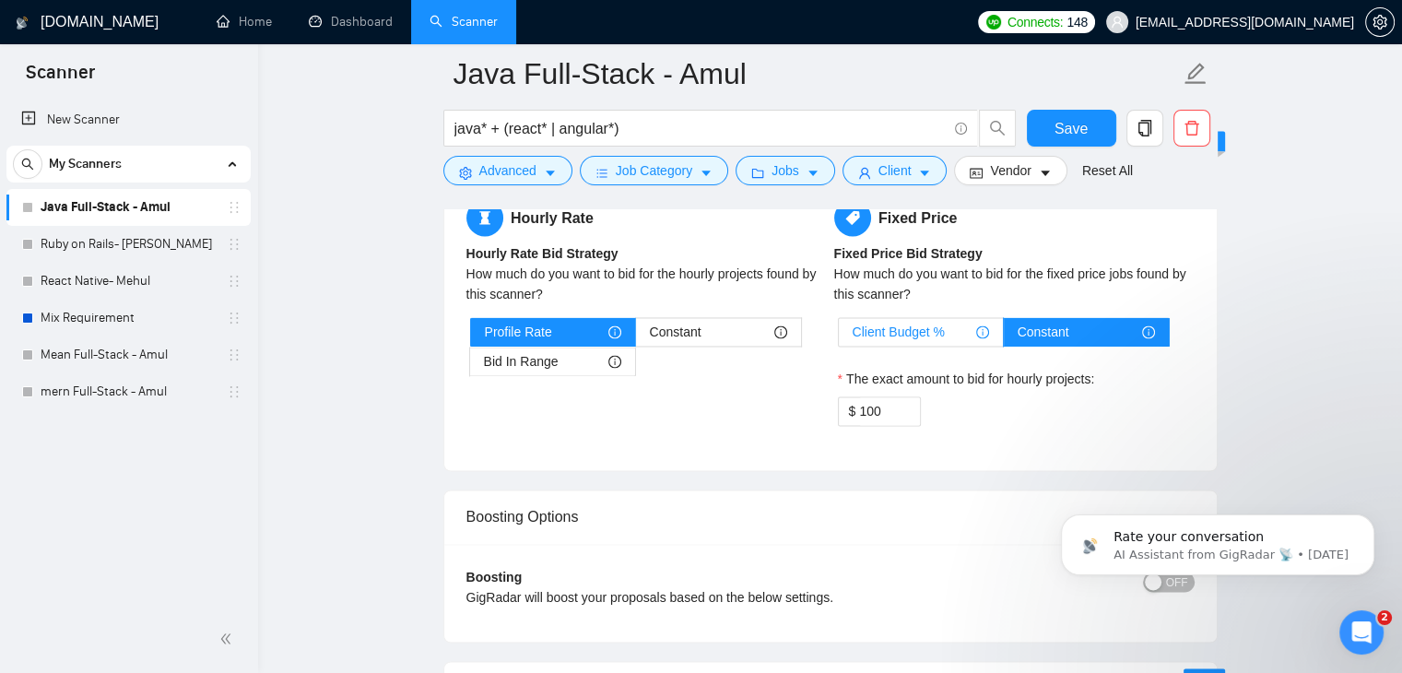
click at [922, 318] on span "Client Budget %" at bounding box center [899, 332] width 92 height 28
click at [839, 337] on input "Client Budget %" at bounding box center [839, 337] width 0 height 0
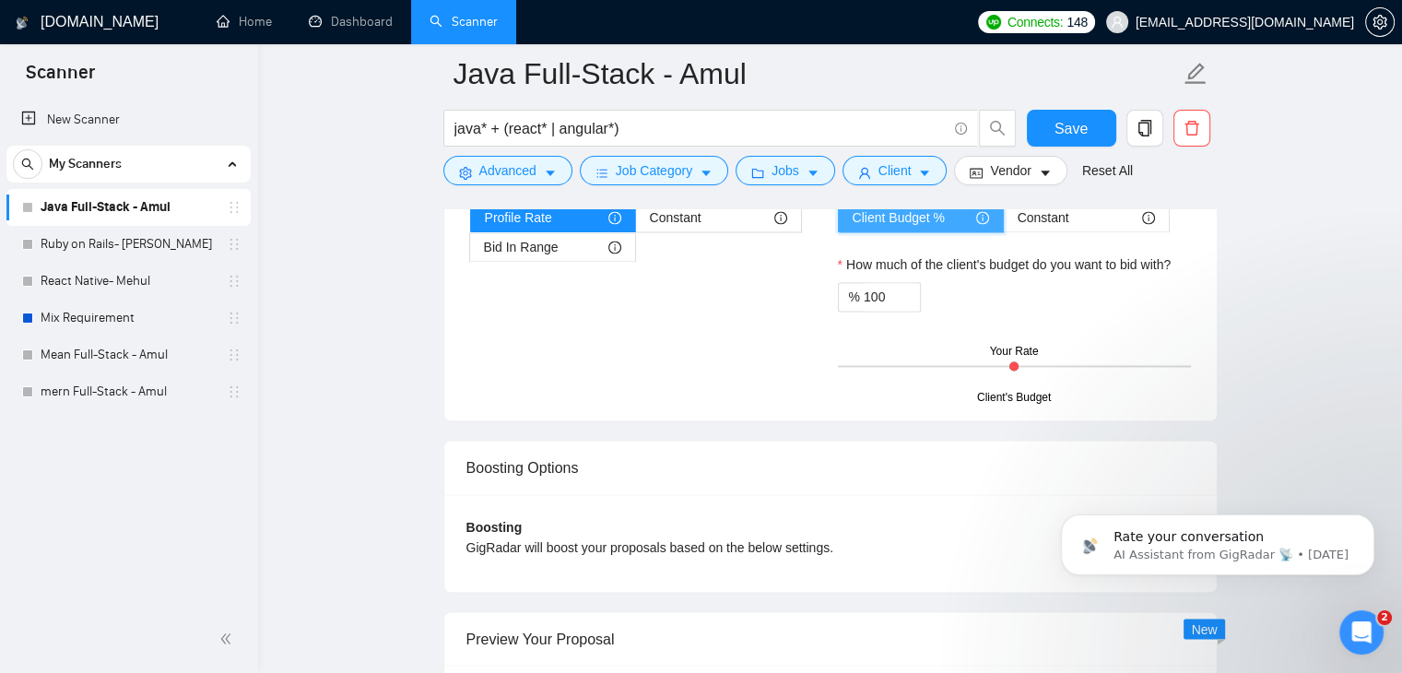
scroll to position [3065, 0]
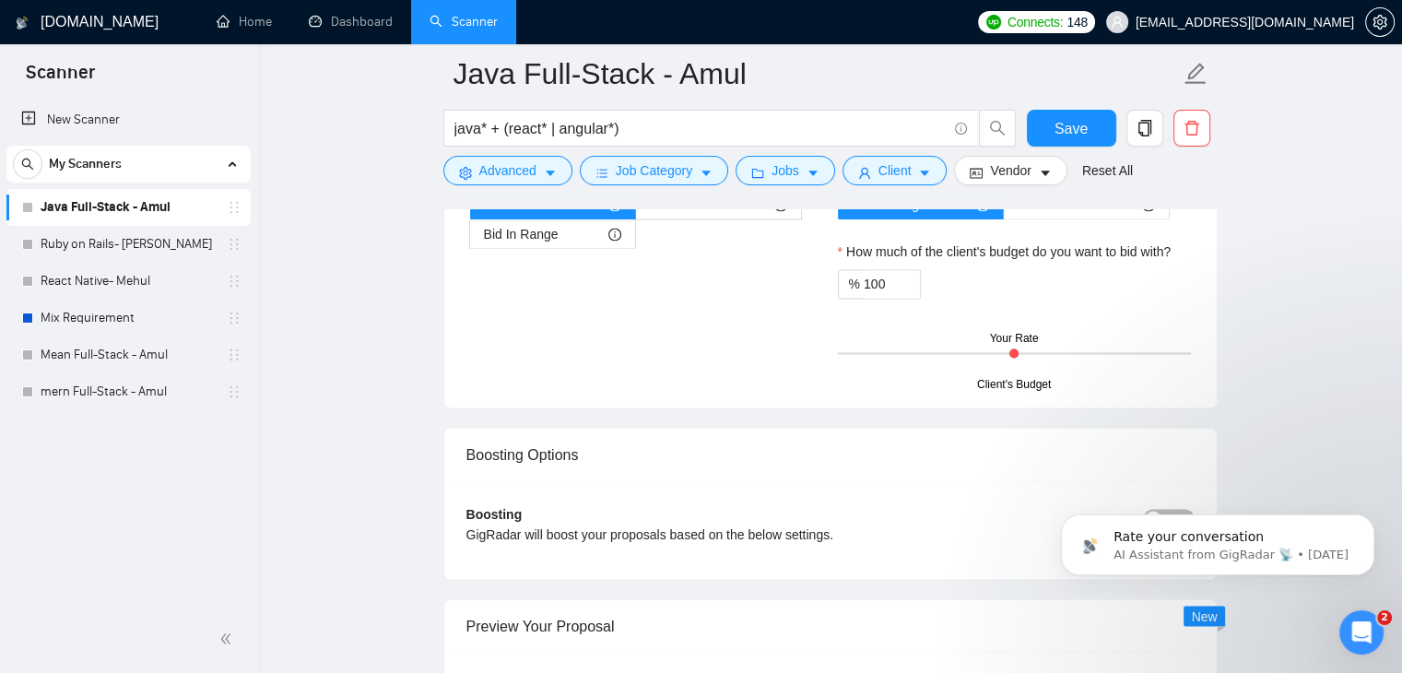
drag, startPoint x: 1013, startPoint y: 308, endPoint x: 962, endPoint y: 313, distance: 51.9
click at [962, 321] on div "Client's Budget Your Rate" at bounding box center [1014, 353] width 353 height 65
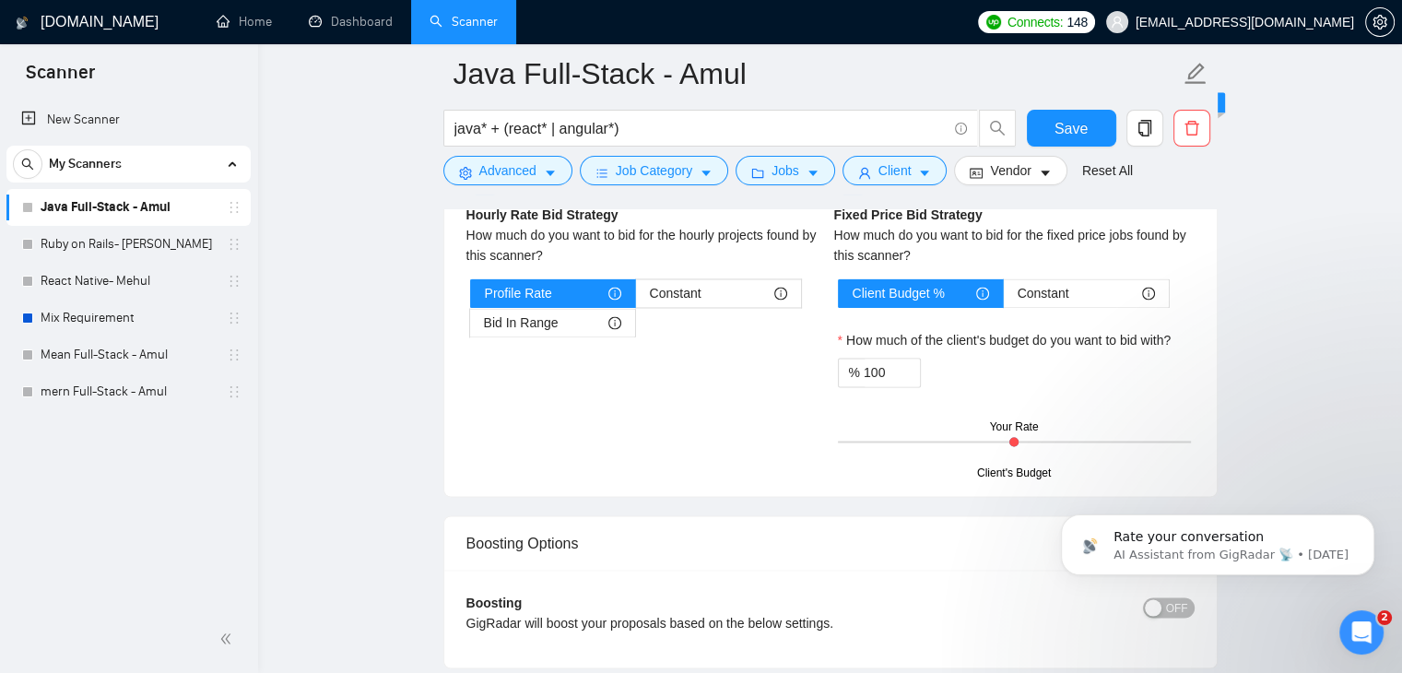
scroll to position [2973, 0]
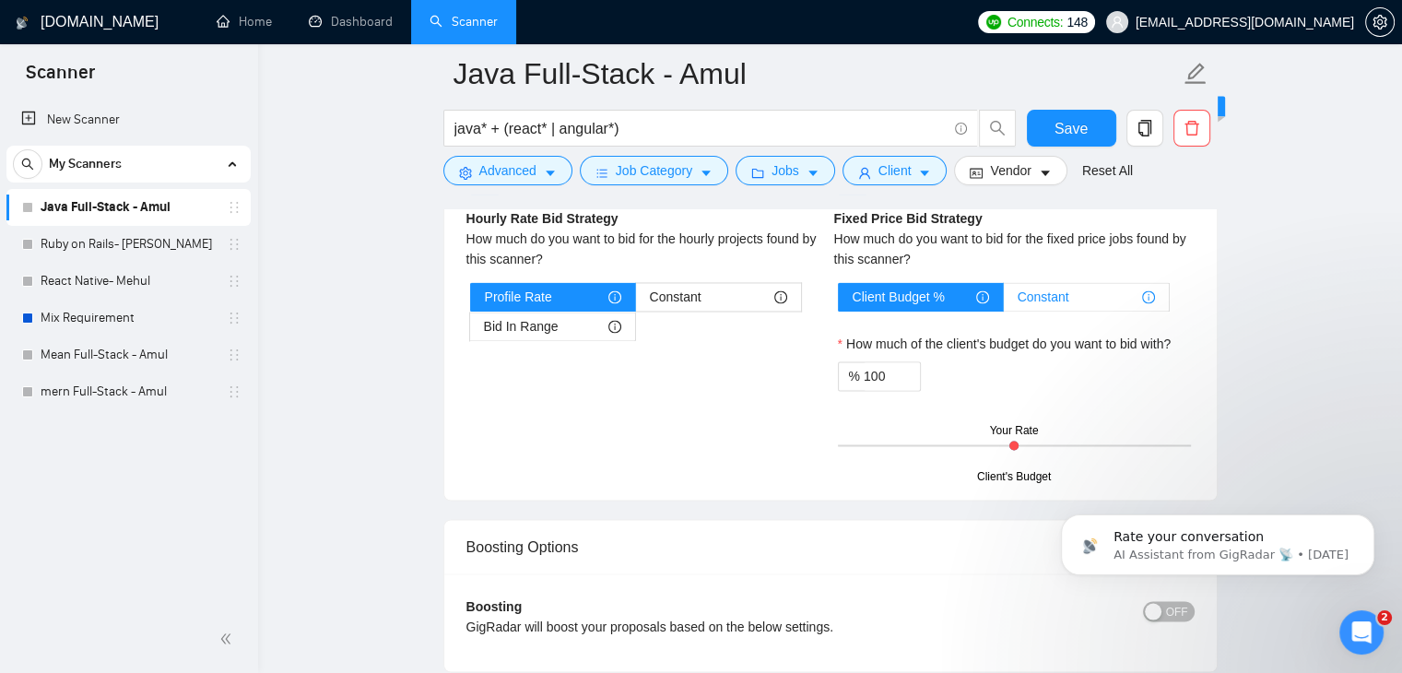
click at [1088, 283] on div "Constant" at bounding box center [1086, 297] width 137 height 28
click at [1004, 302] on input "Constant" at bounding box center [1004, 302] width 0 height 0
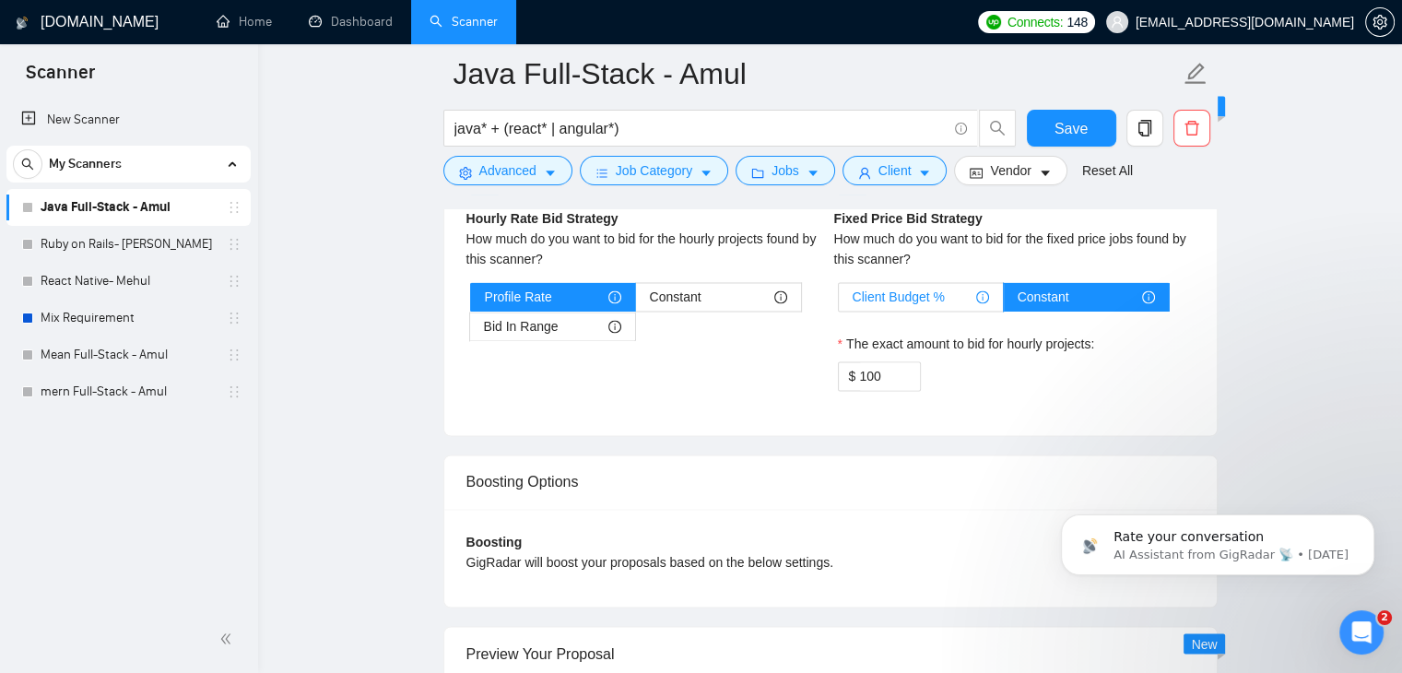
click at [893, 283] on span "Client Budget %" at bounding box center [899, 297] width 92 height 28
click at [839, 302] on input "Client Budget %" at bounding box center [839, 302] width 0 height 0
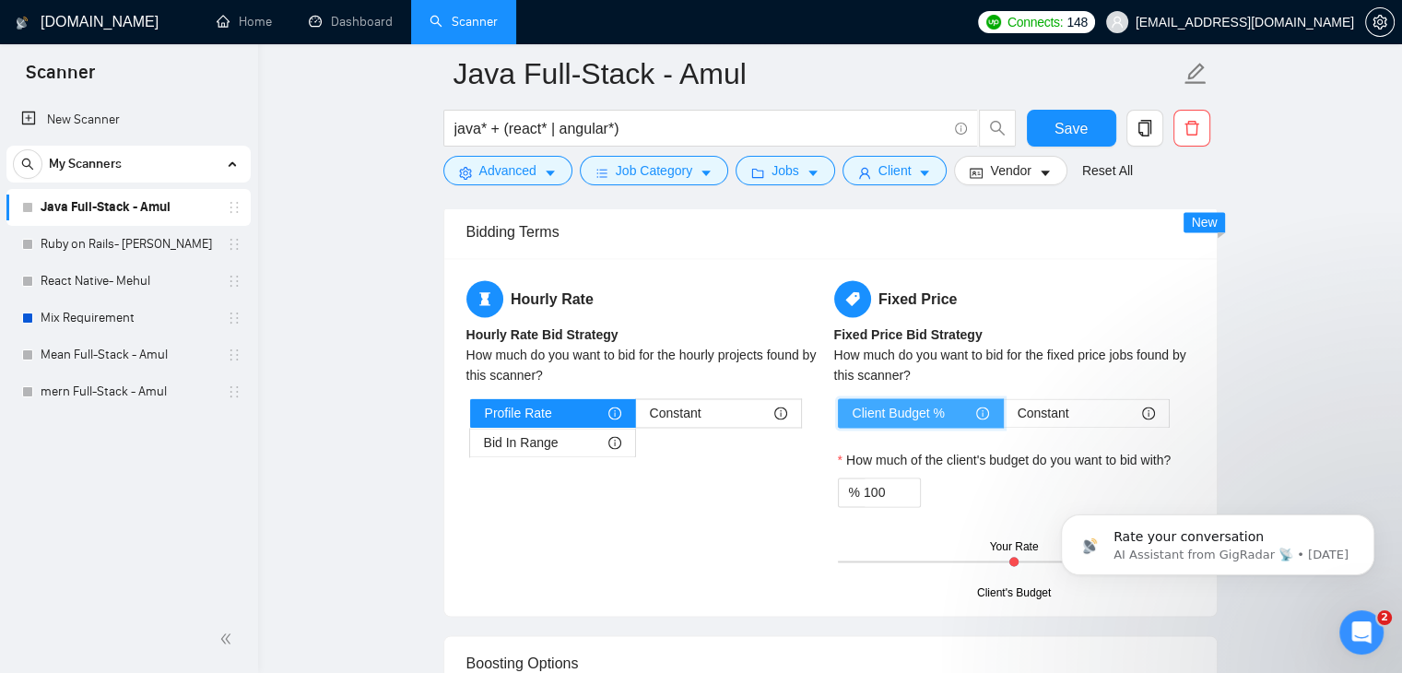
scroll to position [2855, 0]
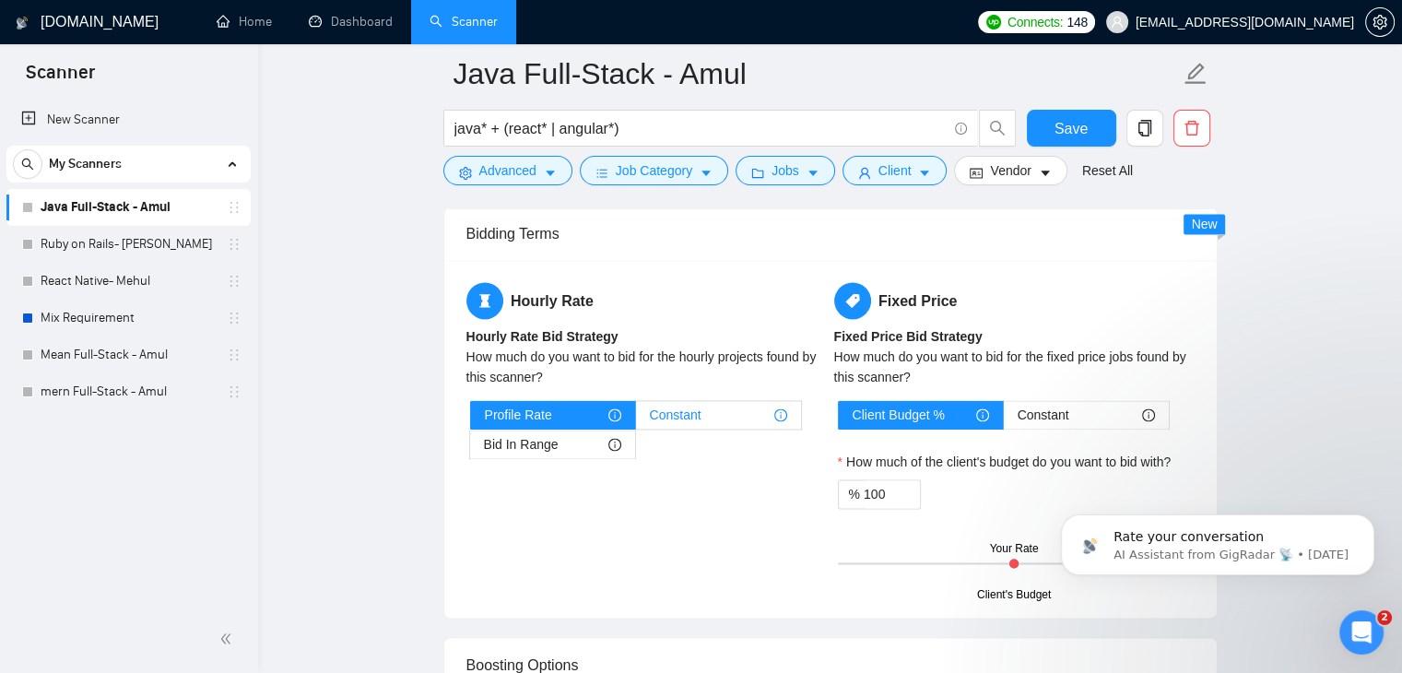
click at [732, 401] on div "Constant" at bounding box center [718, 415] width 137 height 28
click at [636, 420] on input "Constant" at bounding box center [636, 420] width 0 height 0
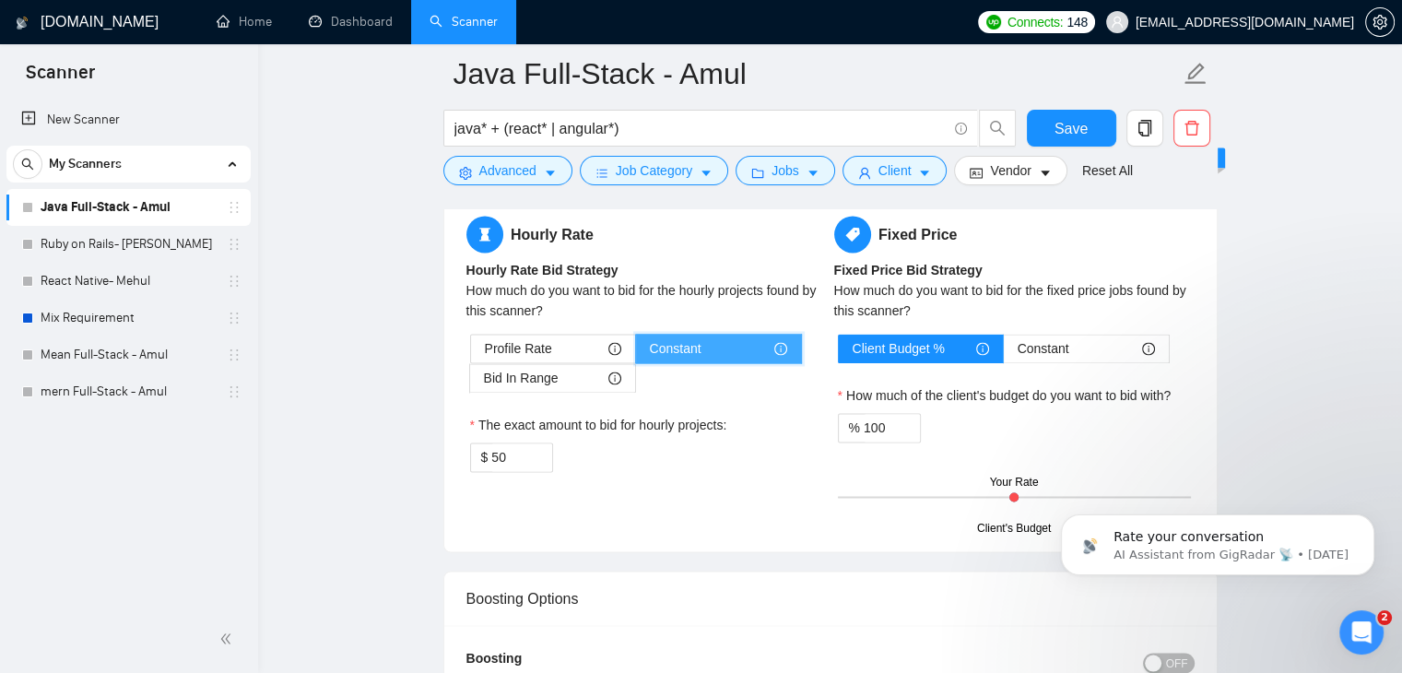
scroll to position [2931, 0]
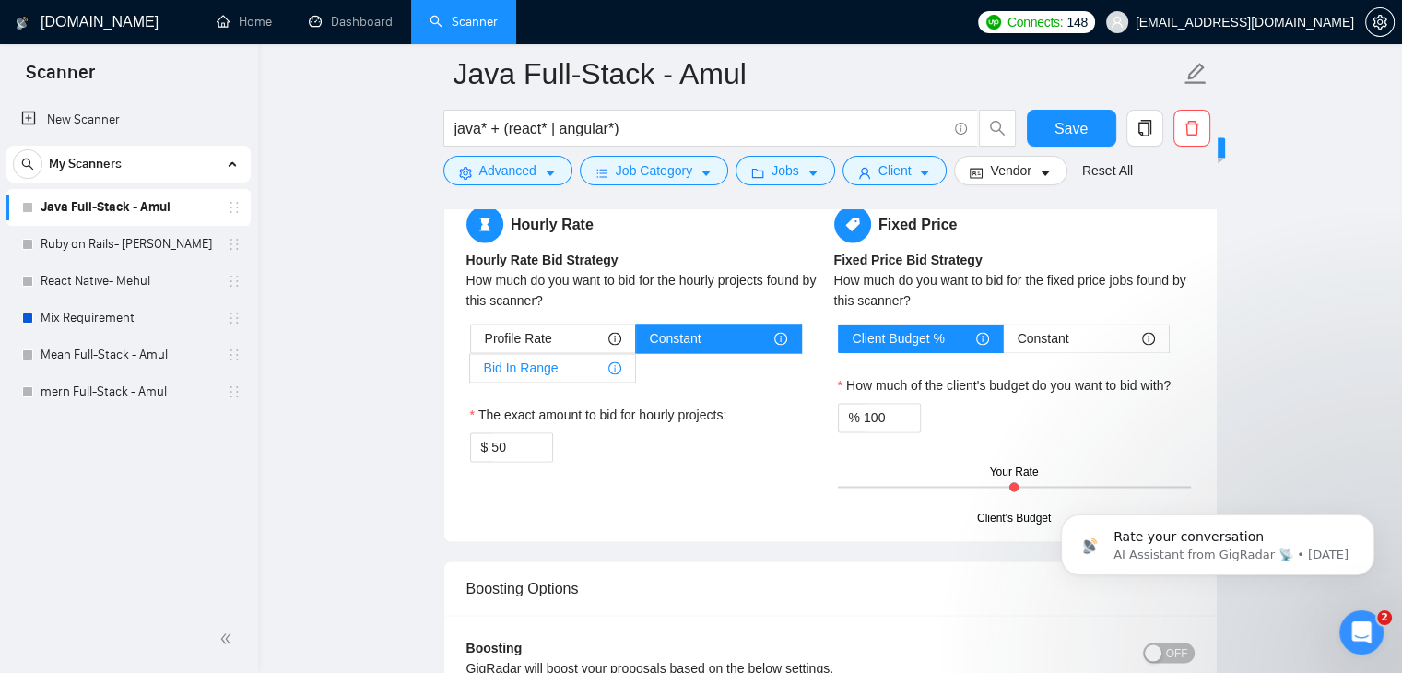
click at [565, 354] on div "Bid In Range" at bounding box center [552, 368] width 137 height 28
click at [470, 373] on input "Bid In Range" at bounding box center [470, 373] width 0 height 0
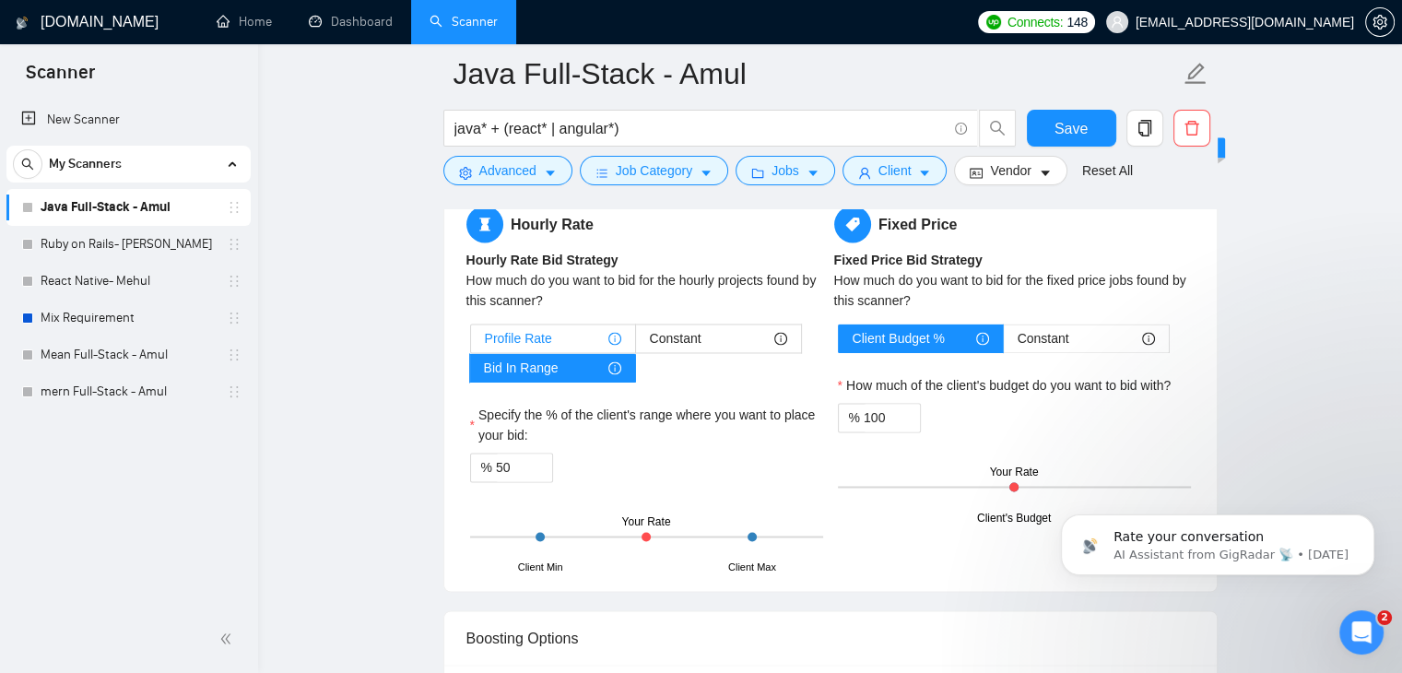
click at [558, 325] on div "Profile Rate" at bounding box center [553, 339] width 136 height 28
click at [471, 343] on input "Profile Rate" at bounding box center [471, 343] width 0 height 0
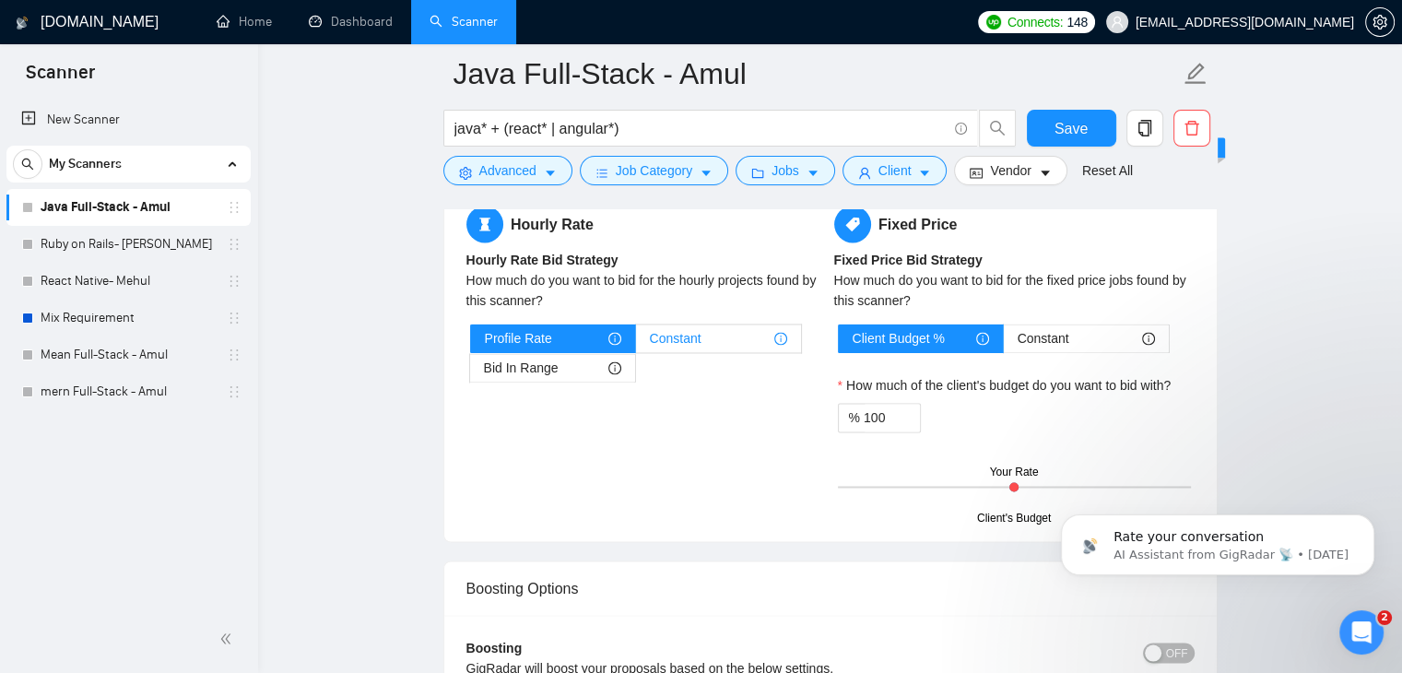
click at [699, 325] on span "Constant" at bounding box center [676, 339] width 52 height 28
click at [636, 343] on input "Constant" at bounding box center [636, 343] width 0 height 0
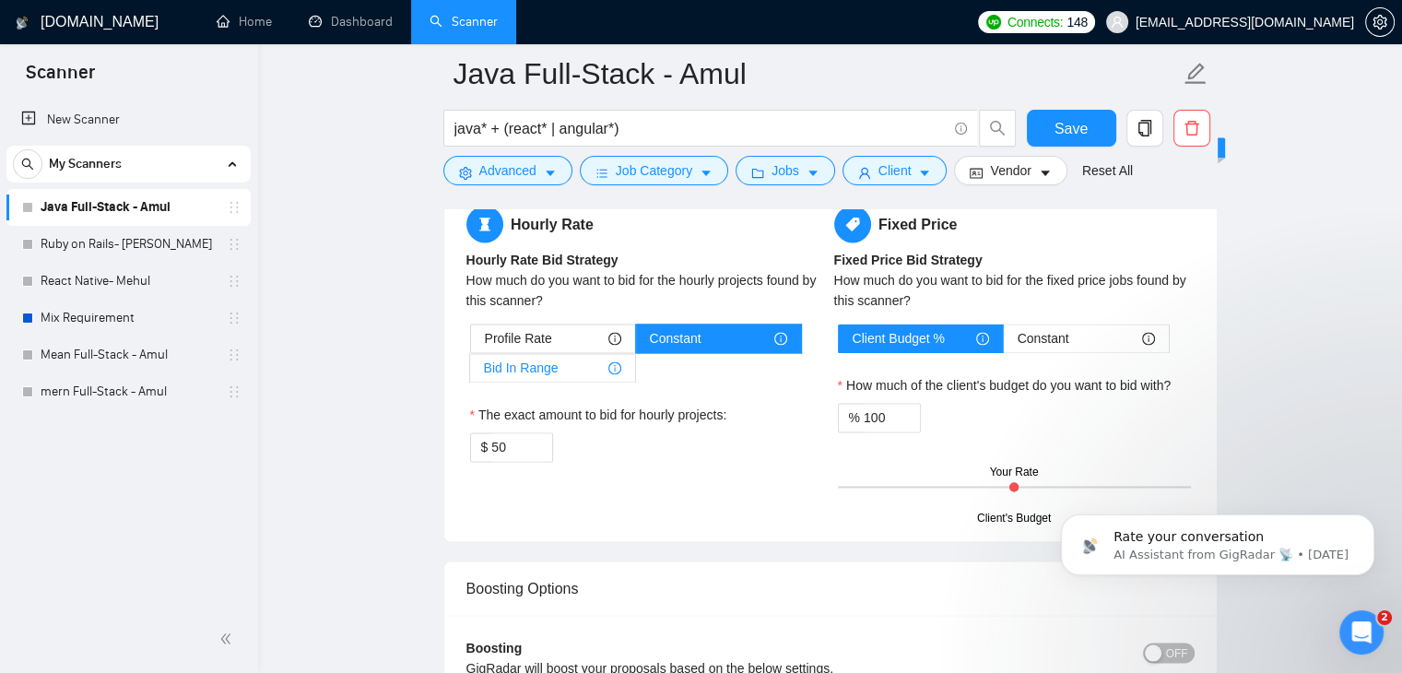
click at [566, 354] on div "Bid In Range" at bounding box center [552, 368] width 137 height 28
click at [470, 373] on input "Bid In Range" at bounding box center [470, 373] width 0 height 0
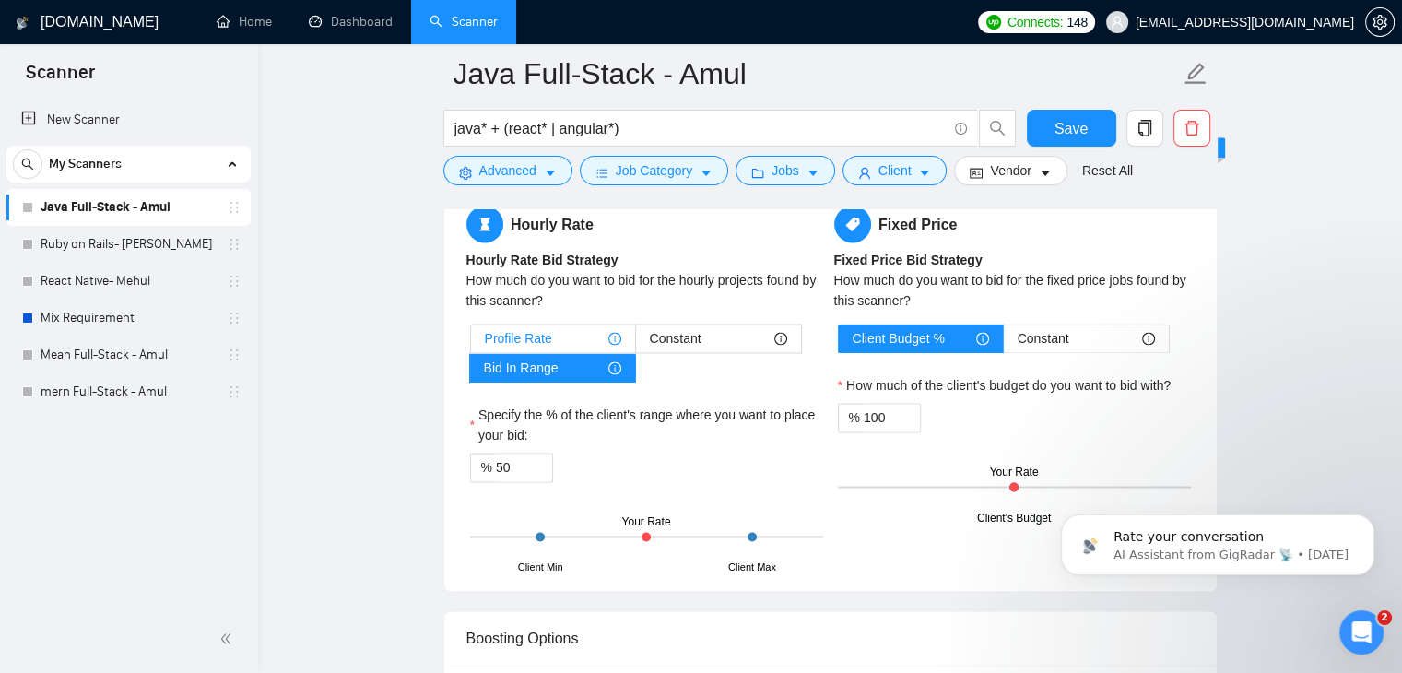
click at [550, 325] on div "Profile Rate" at bounding box center [553, 339] width 136 height 28
click at [471, 343] on input "Profile Rate" at bounding box center [471, 343] width 0 height 0
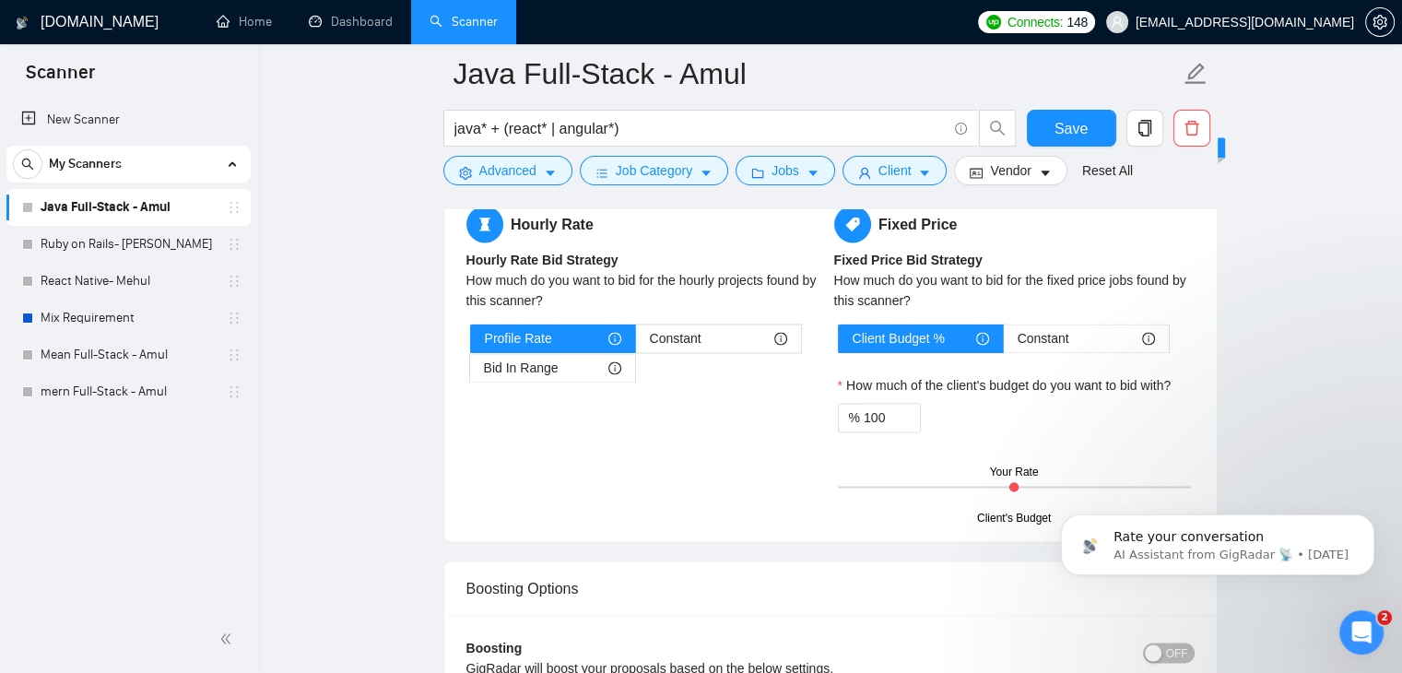
click at [542, 340] on div "Hourly Rate Hourly Rate Bid Strategy How much do you want to bid for the hourly…" at bounding box center [647, 305] width 368 height 199
click at [551, 354] on span "Bid In Range" at bounding box center [521, 368] width 75 height 28
click at [470, 373] on input "Bid In Range" at bounding box center [470, 373] width 0 height 0
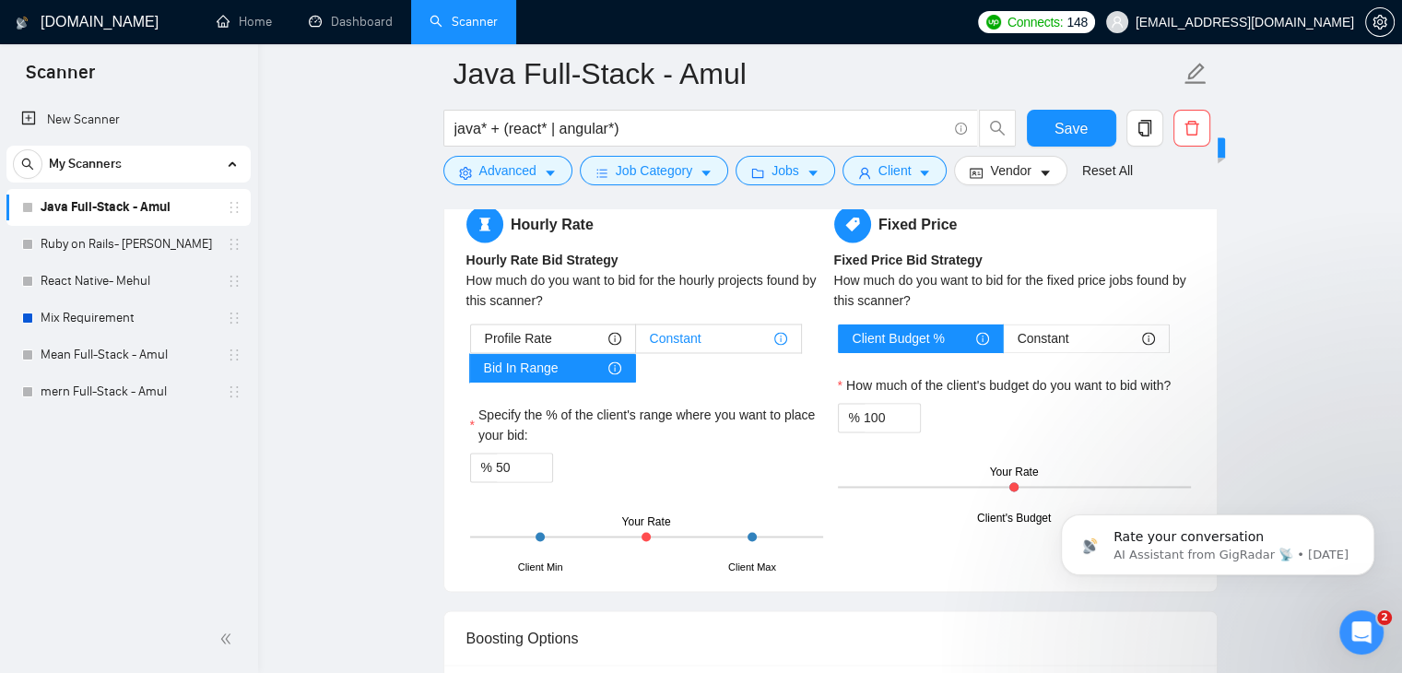
click at [709, 325] on div "Constant" at bounding box center [718, 339] width 137 height 28
click at [636, 343] on input "Constant" at bounding box center [636, 343] width 0 height 0
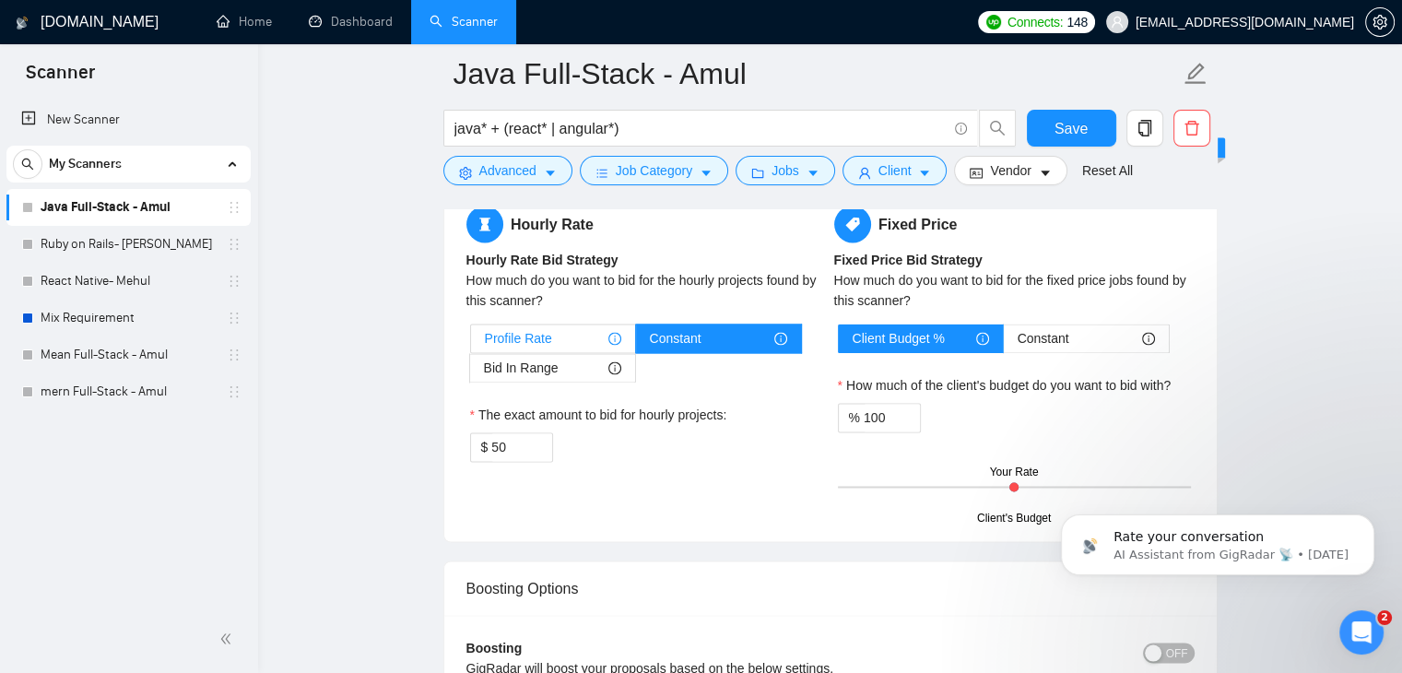
click at [550, 325] on div "Profile Rate" at bounding box center [553, 339] width 136 height 28
click at [471, 343] on input "Profile Rate" at bounding box center [471, 343] width 0 height 0
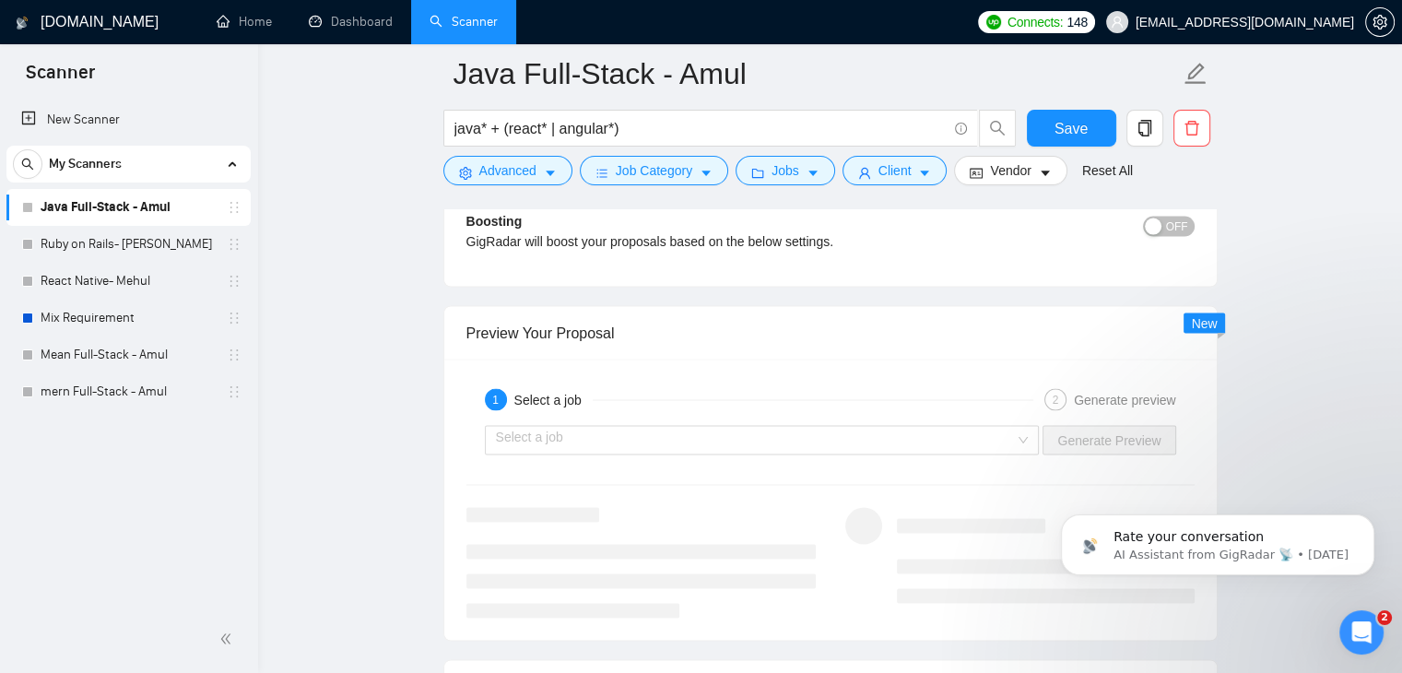
scroll to position [3375, 0]
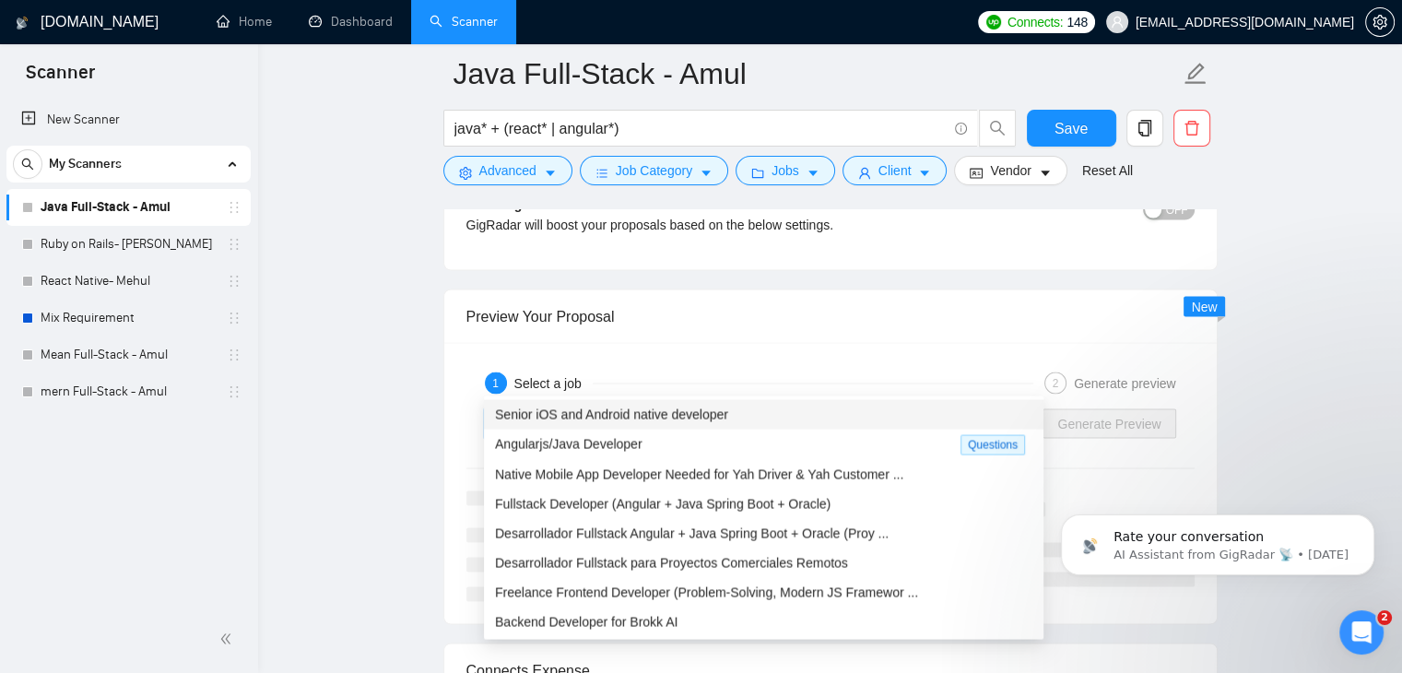
click at [711, 409] on input "search" at bounding box center [756, 423] width 520 height 28
click at [682, 450] on div "Angularjs/Java Developer" at bounding box center [728, 443] width 466 height 21
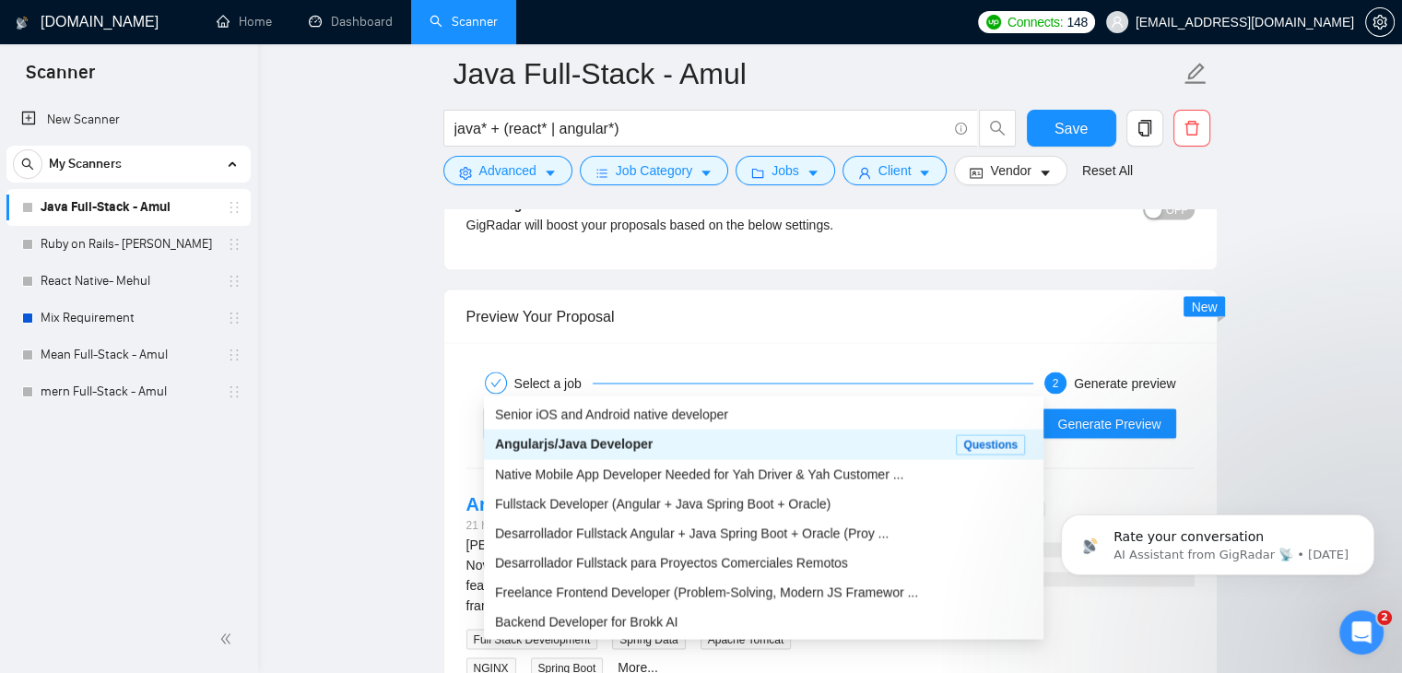
click at [800, 409] on div "Angularjs/Java Developer" at bounding box center [718, 423] width 444 height 28
click at [765, 498] on span "Fullstack Developer (Angular + Java Spring Boot + Oracle)" at bounding box center [663, 503] width 336 height 15
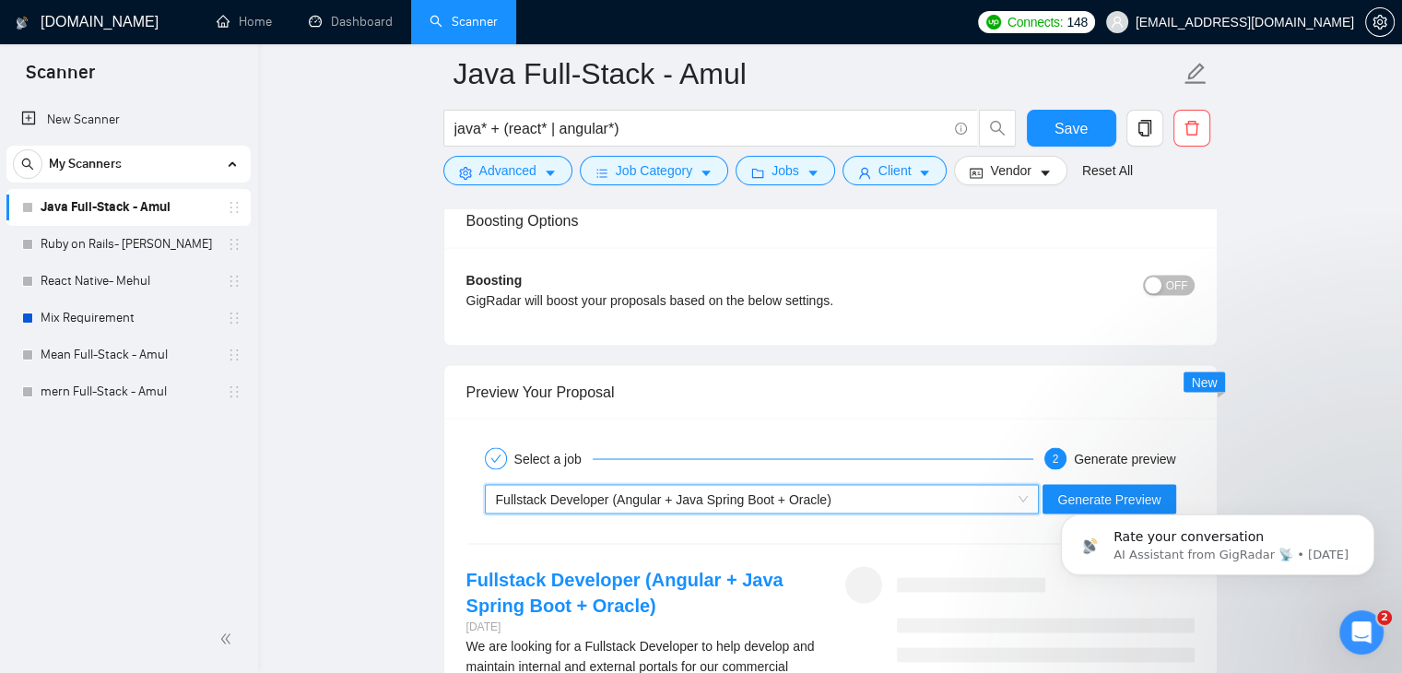
scroll to position [3297, 0]
click at [742, 493] on span "Fullstack Developer (Angular + Java Spring Boot + Oracle)" at bounding box center [664, 500] width 336 height 15
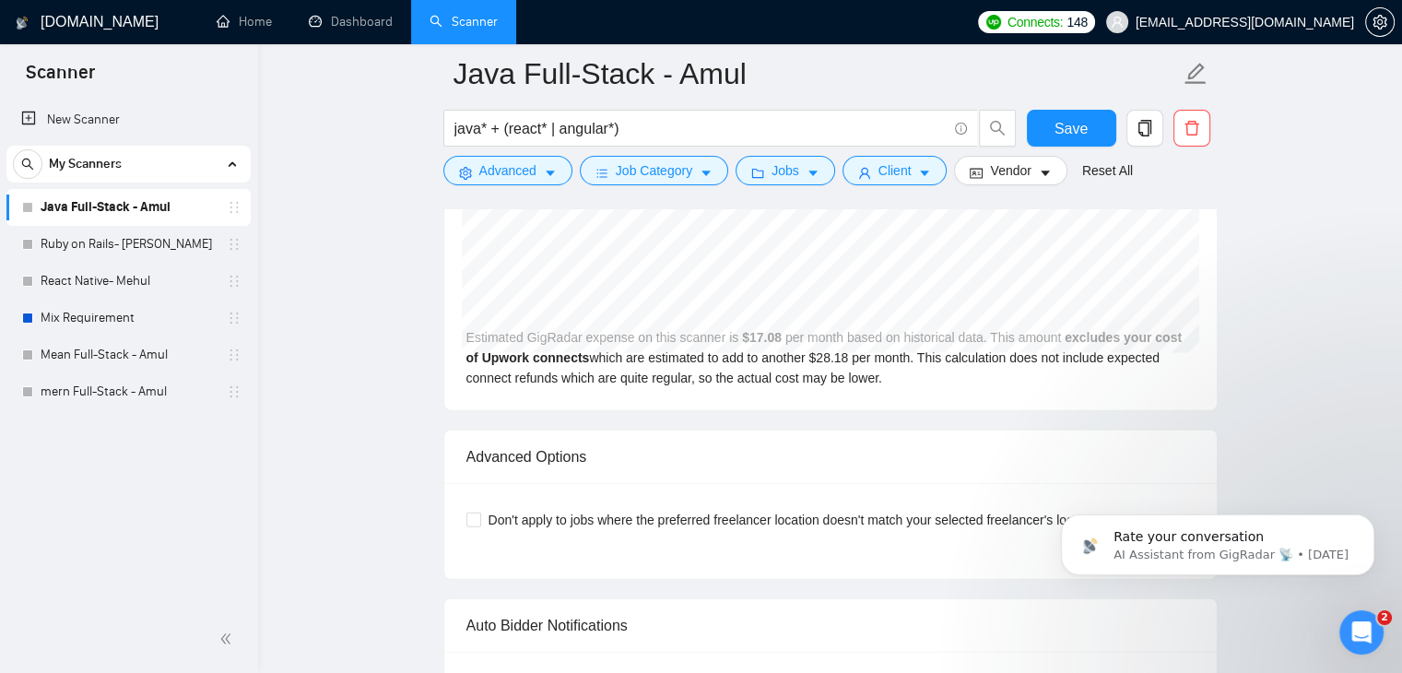
scroll to position [4051, 0]
click at [476, 514] on input "Don't apply to jobs where the preferred freelancer location doesn't match your …" at bounding box center [473, 520] width 13 height 13
checkbox input "true"
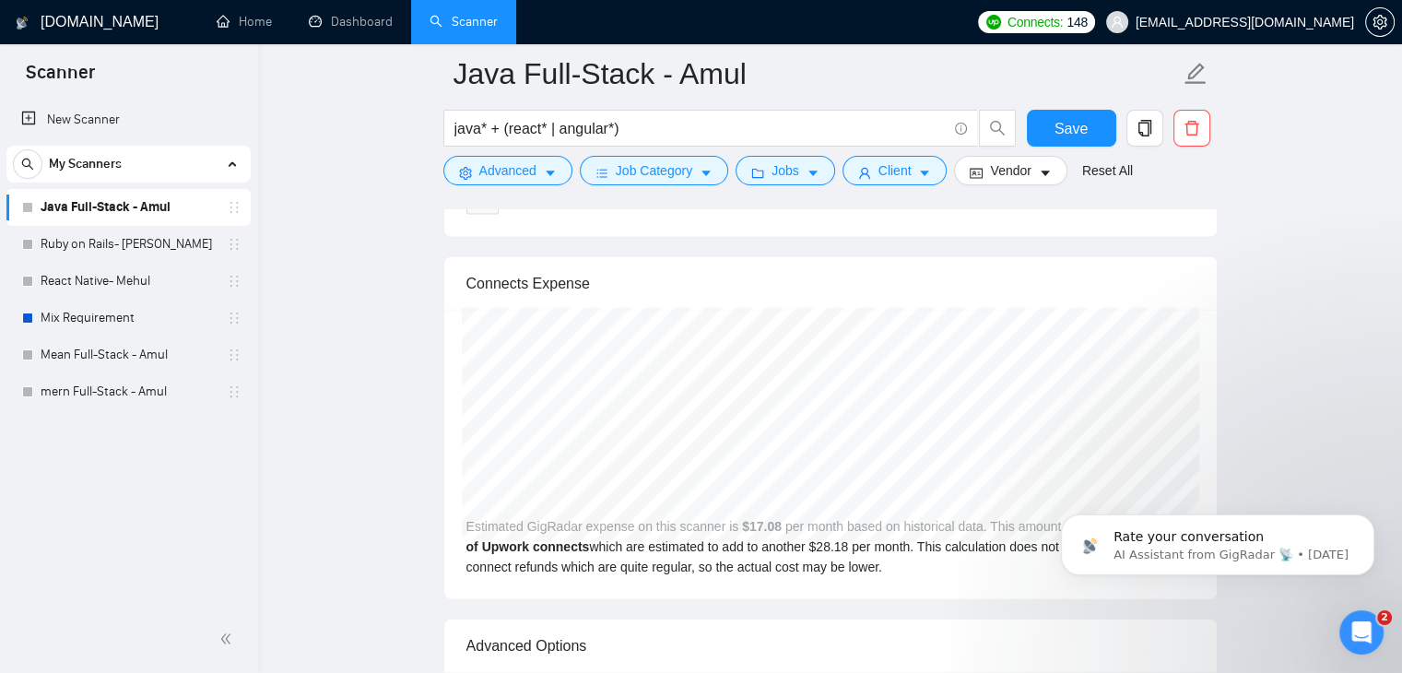
scroll to position [3864, 0]
click at [749, 481] on div "Estimated GigRadar expense on this scanner is $ 17.08 per month based on histor…" at bounding box center [830, 454] width 773 height 290
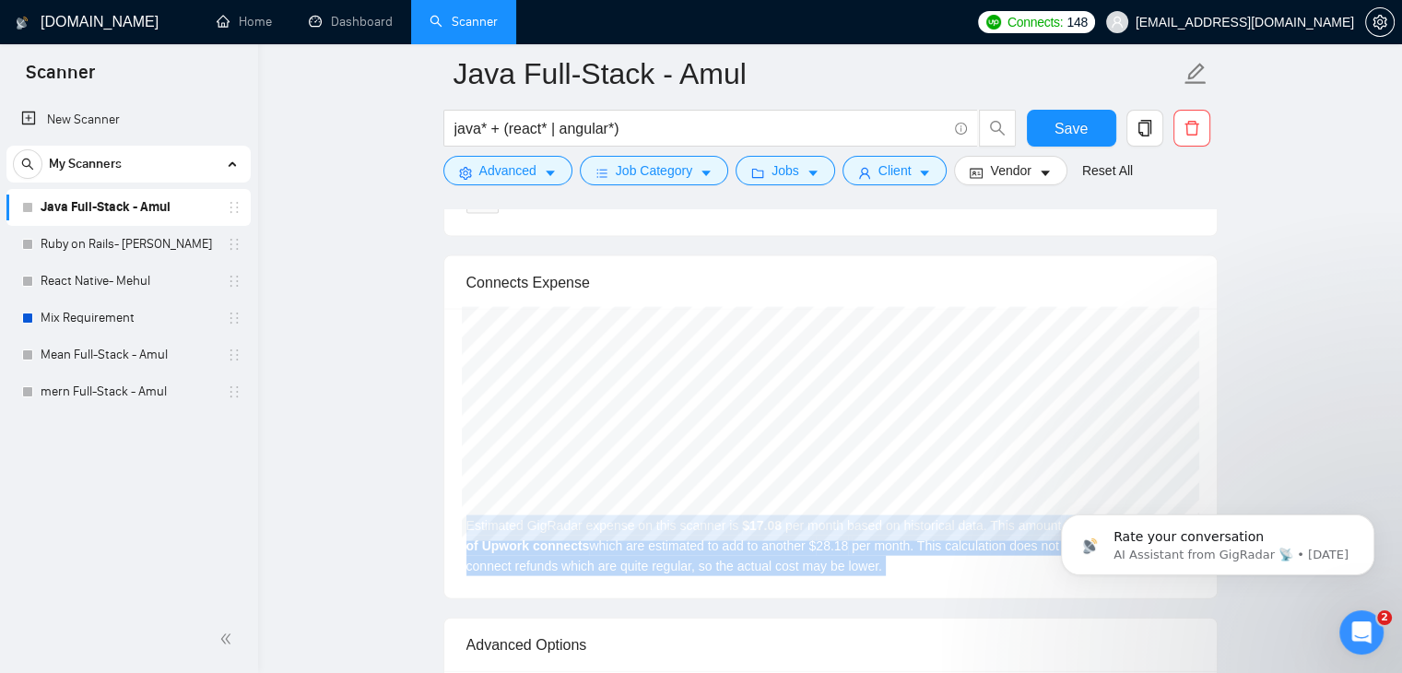
click at [749, 481] on div "Estimated GigRadar expense on this scanner is $ 17.08 per month based on histor…" at bounding box center [830, 454] width 773 height 290
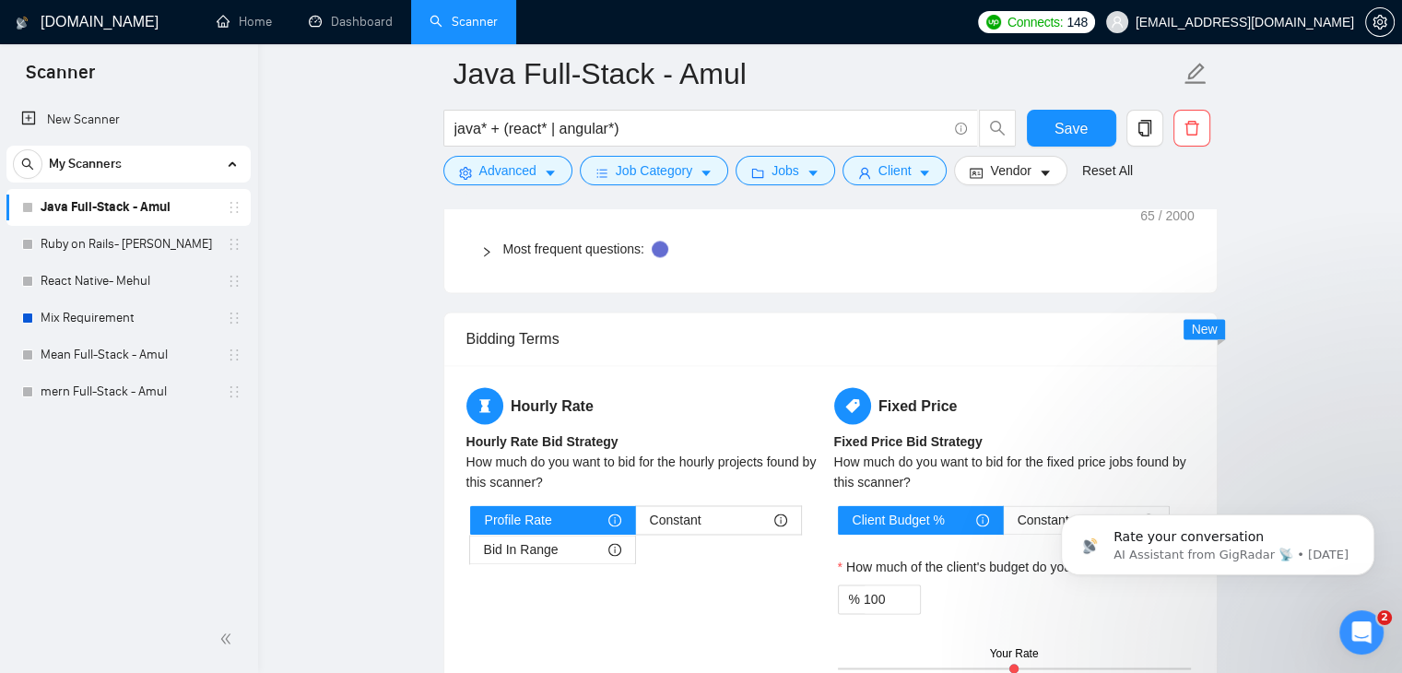
scroll to position [2749, 0]
